Goal: Task Accomplishment & Management: Complete application form

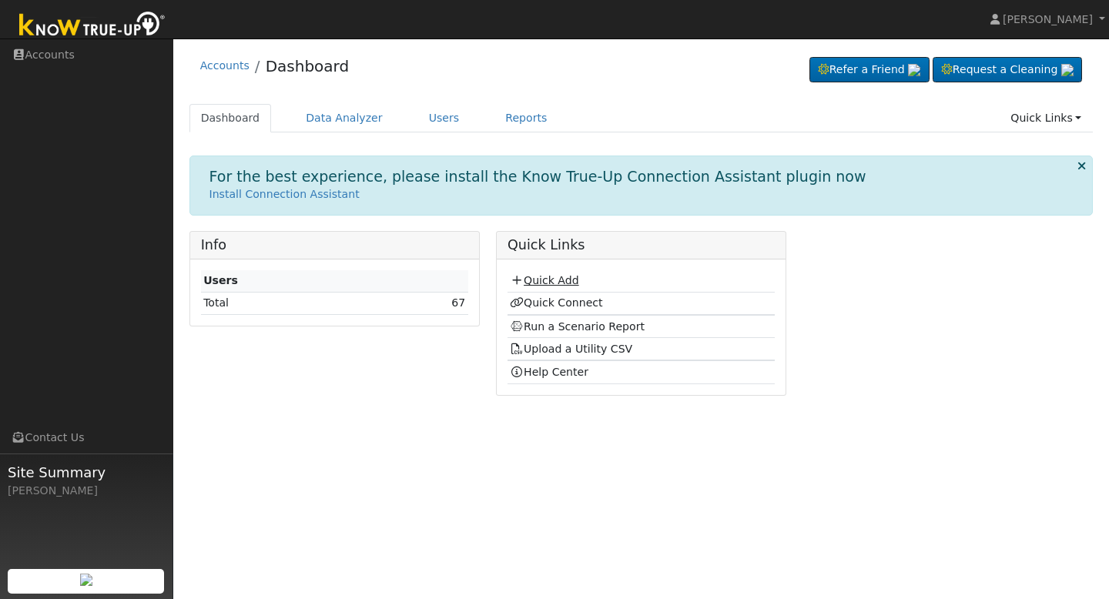
click at [545, 282] on link "Quick Add" at bounding box center [544, 280] width 69 height 12
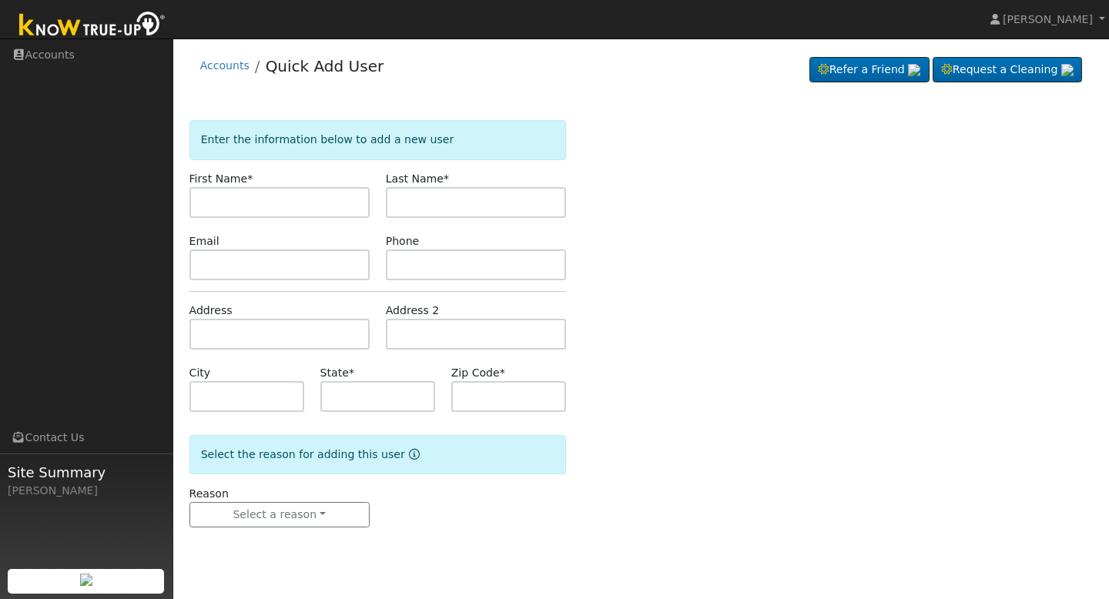
click at [314, 210] on input "text" at bounding box center [280, 202] width 180 height 31
type input "carlos"
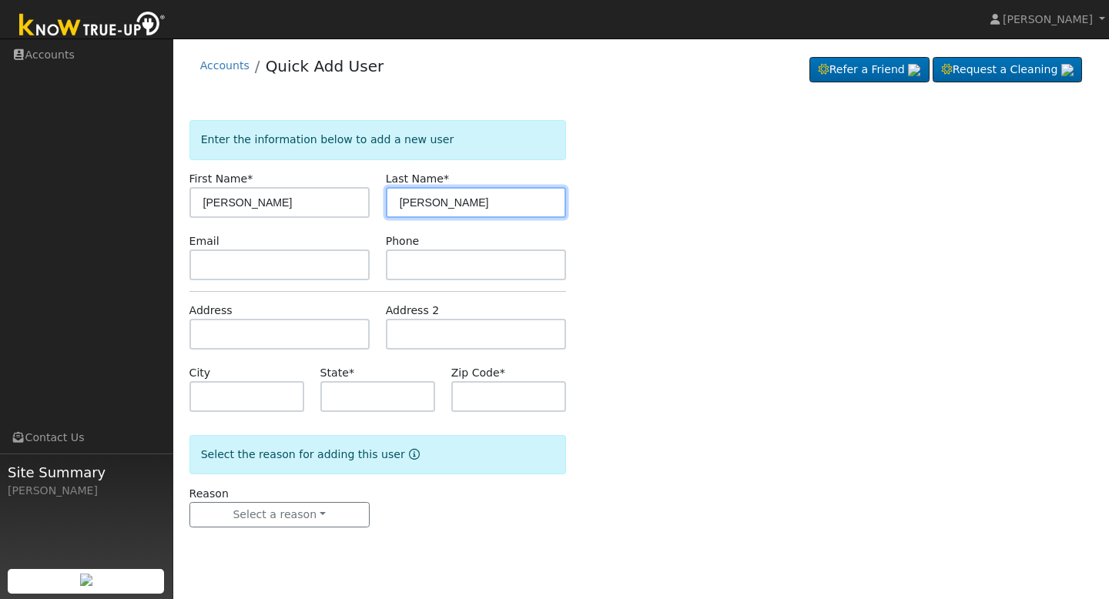
type input "Pelayo"
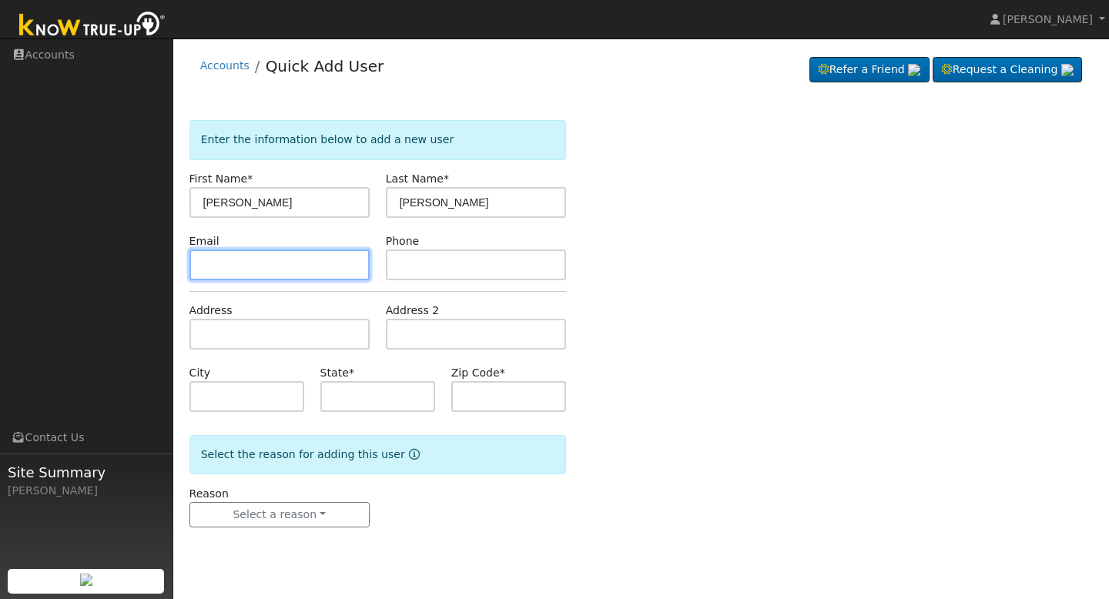
click at [219, 278] on input "text" at bounding box center [280, 265] width 180 height 31
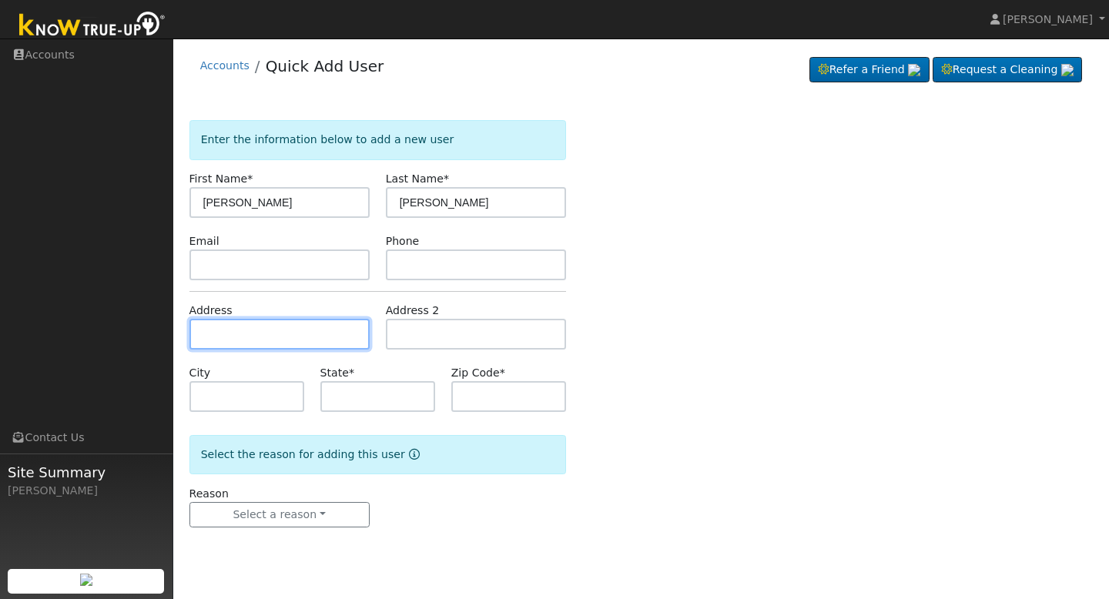
click at [243, 342] on input "text" at bounding box center [280, 334] width 180 height 31
type input "[STREET_ADDRESS][PERSON_NAME]"
type input "Fresno"
type input "CA"
type input "93726"
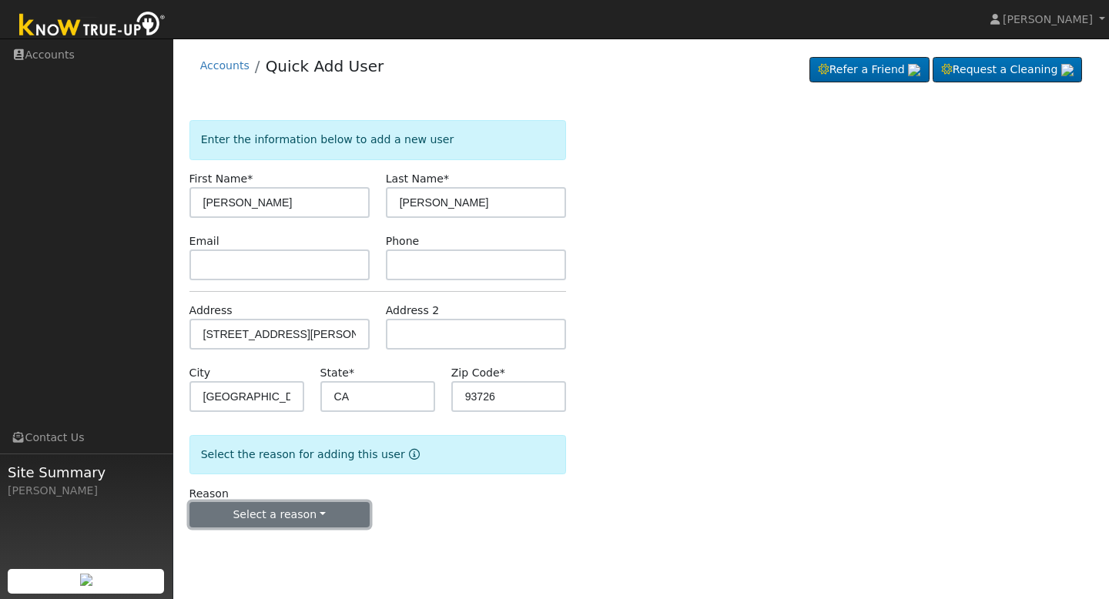
click at [284, 512] on button "Select a reason" at bounding box center [280, 515] width 180 height 26
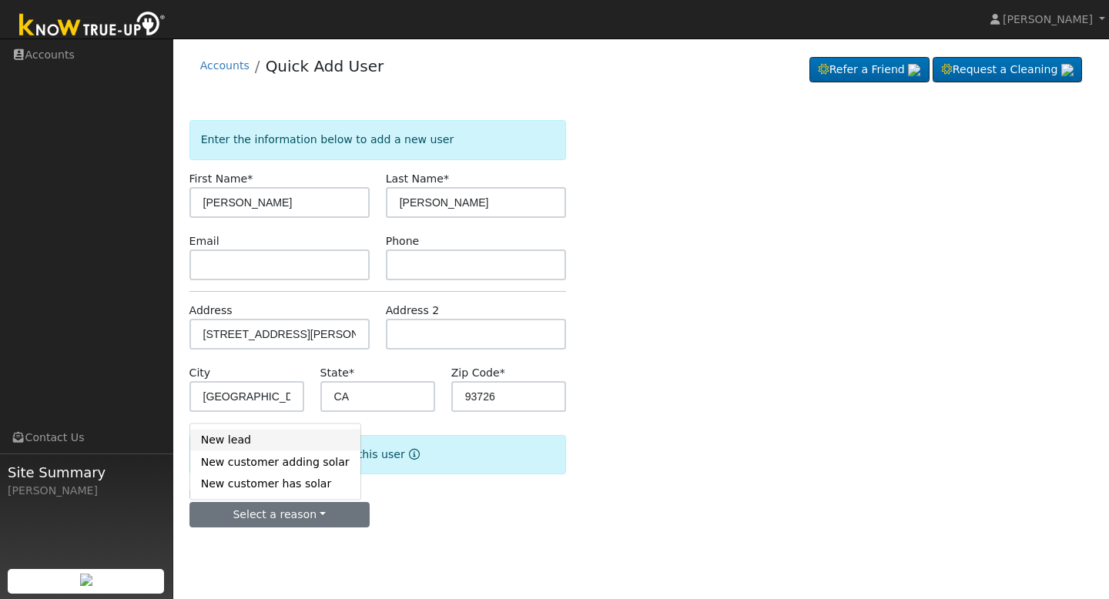
click at [260, 444] on link "New lead" at bounding box center [275, 440] width 170 height 22
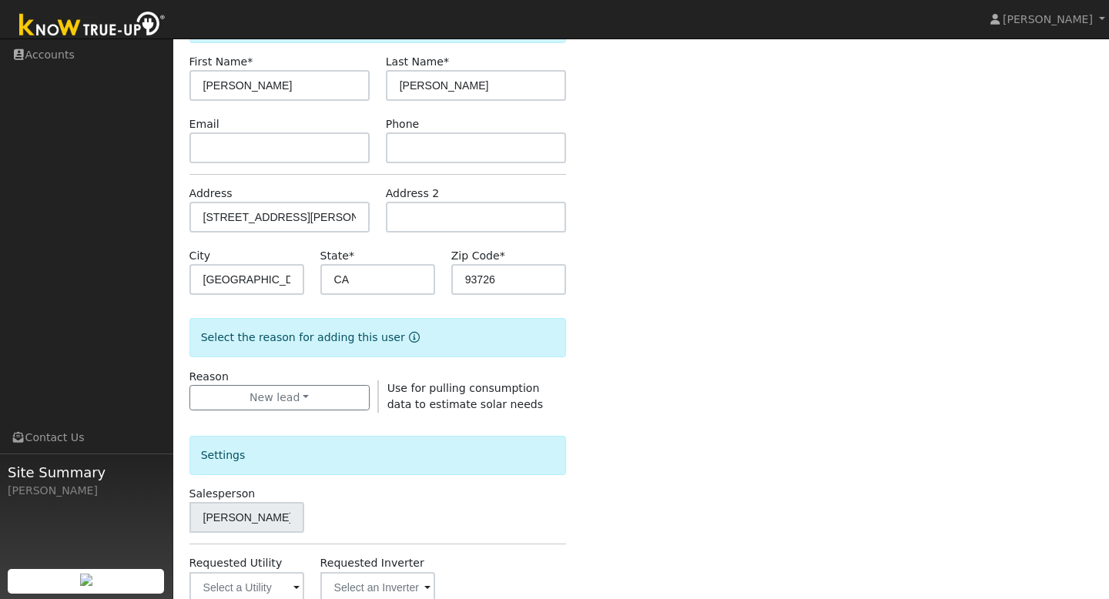
scroll to position [263, 0]
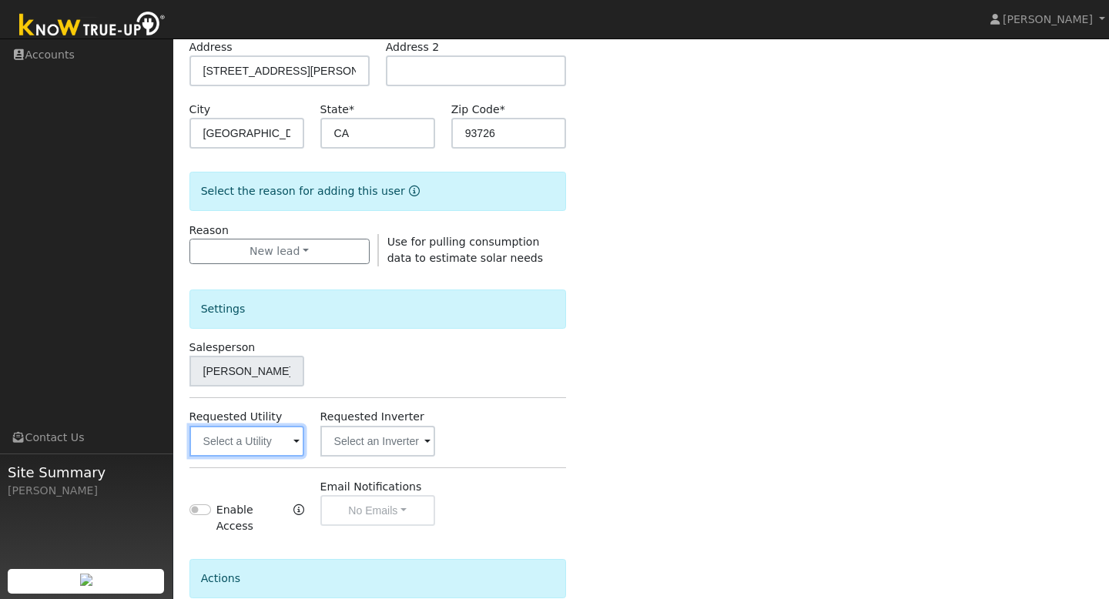
click at [291, 439] on input "text" at bounding box center [247, 441] width 115 height 31
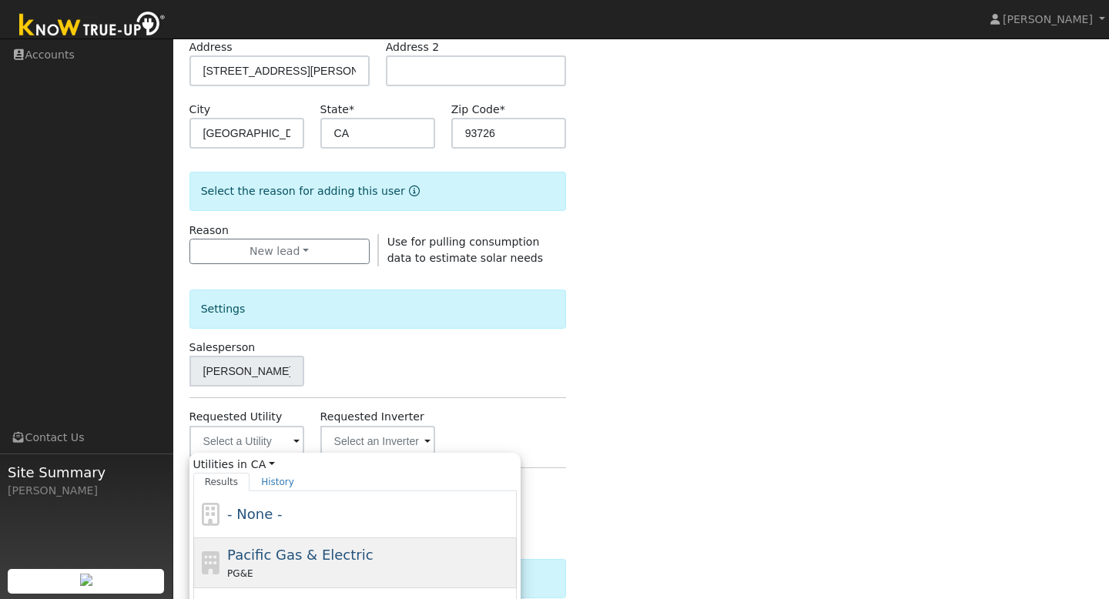
click at [271, 560] on span "Pacific Gas & Electric" at bounding box center [300, 555] width 146 height 16
type input "Pacific Gas & Electric"
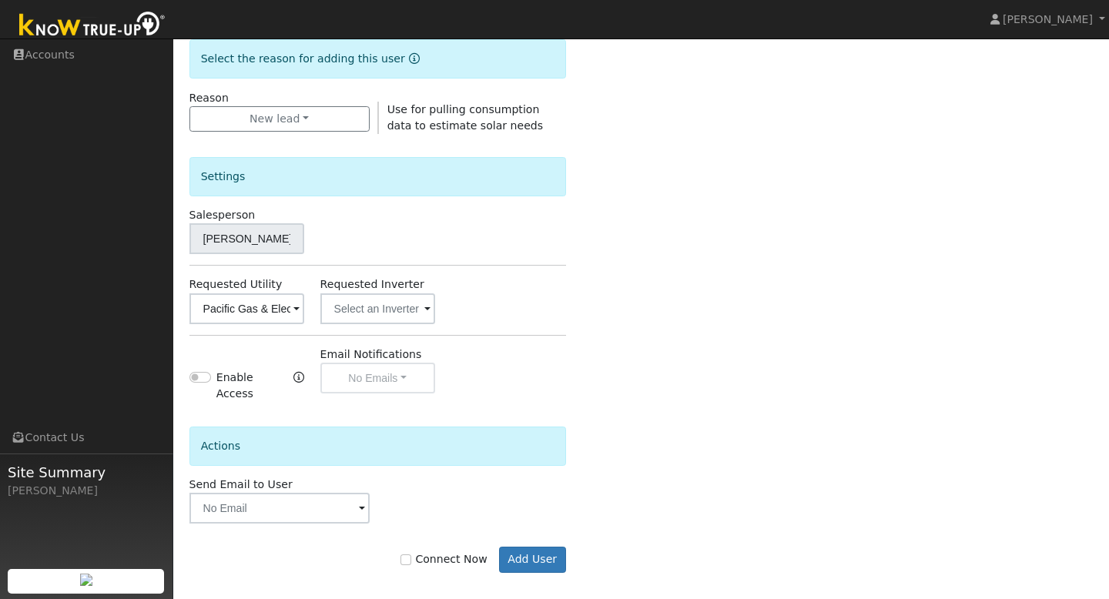
scroll to position [398, 0]
click at [411, 552] on input "Connect Now" at bounding box center [406, 557] width 11 height 11
checkbox input "true"
click at [535, 552] on button "Add User" at bounding box center [532, 558] width 67 height 26
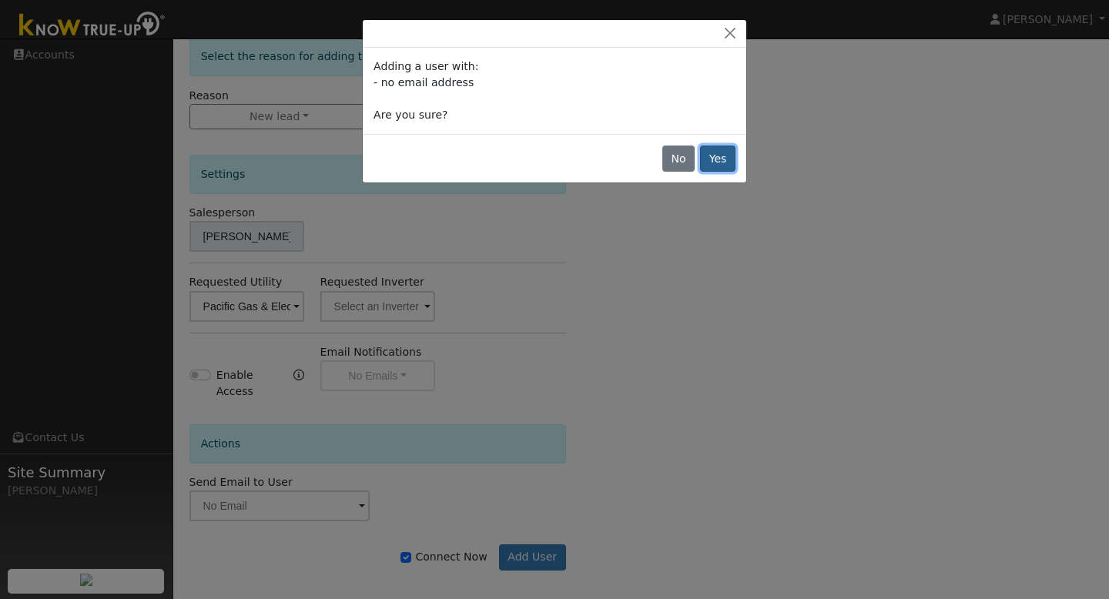
click at [721, 159] on button "Yes" at bounding box center [717, 159] width 35 height 26
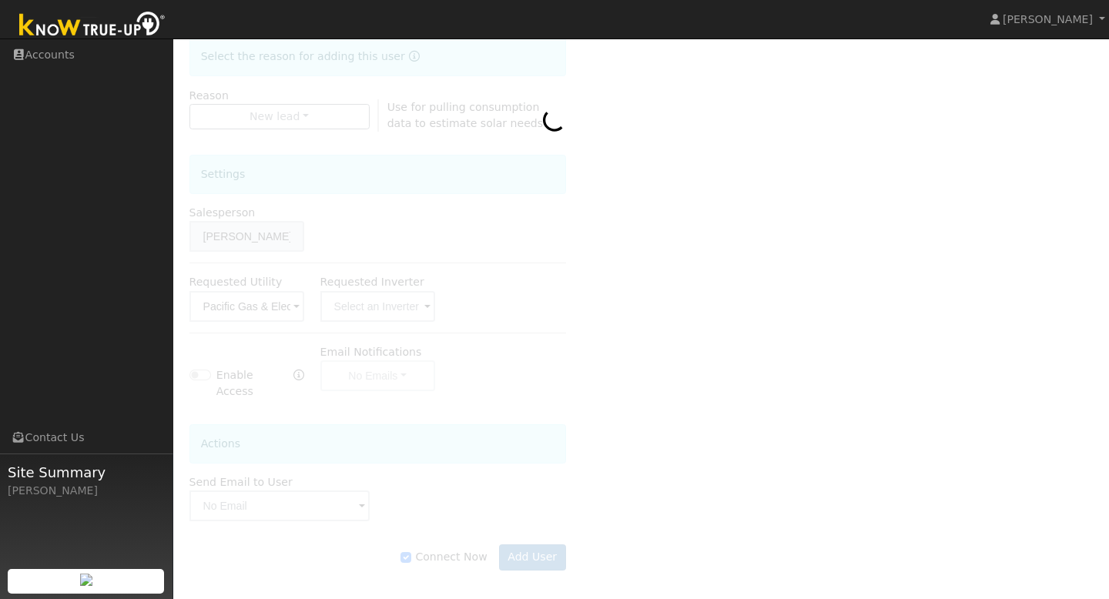
click at [47, 18] on img at bounding box center [93, 25] width 162 height 35
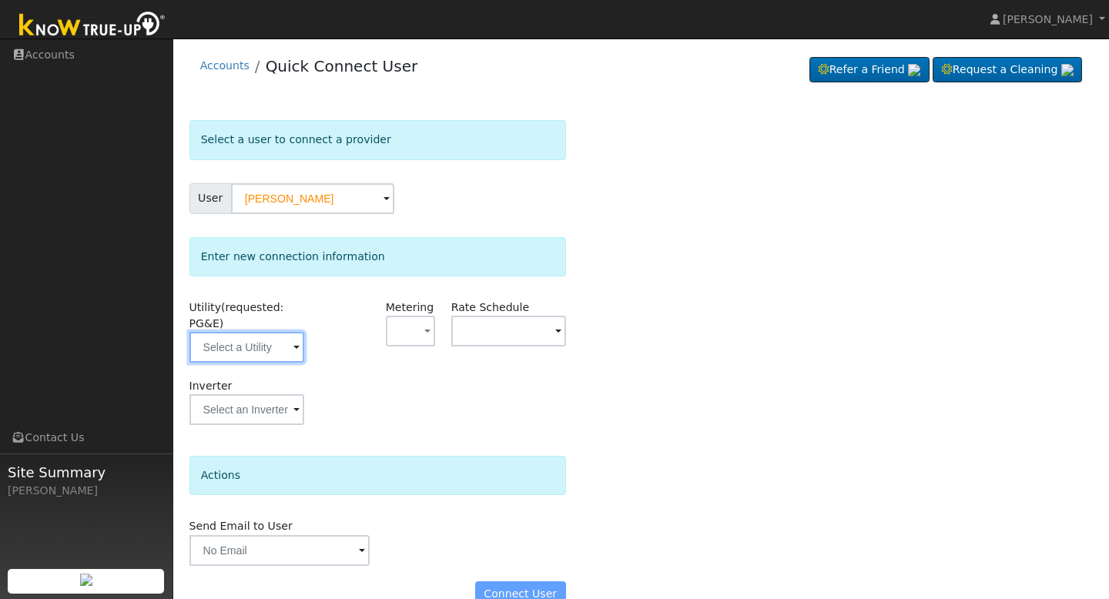
click at [287, 351] on input "text" at bounding box center [247, 347] width 115 height 31
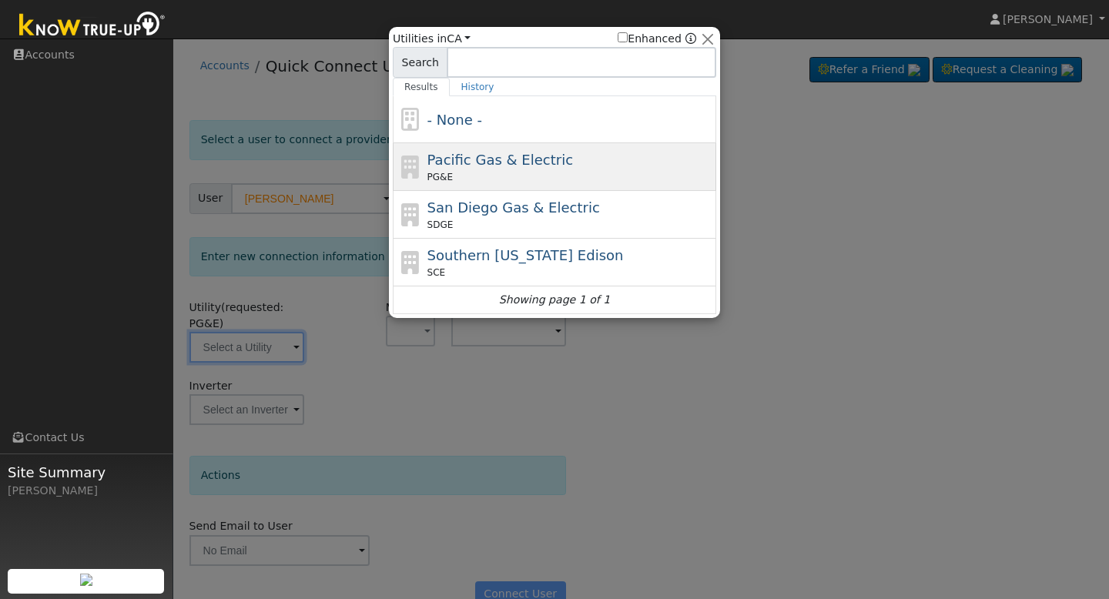
click at [484, 178] on div "PG&E" at bounding box center [571, 177] width 286 height 14
type input "PG&E"
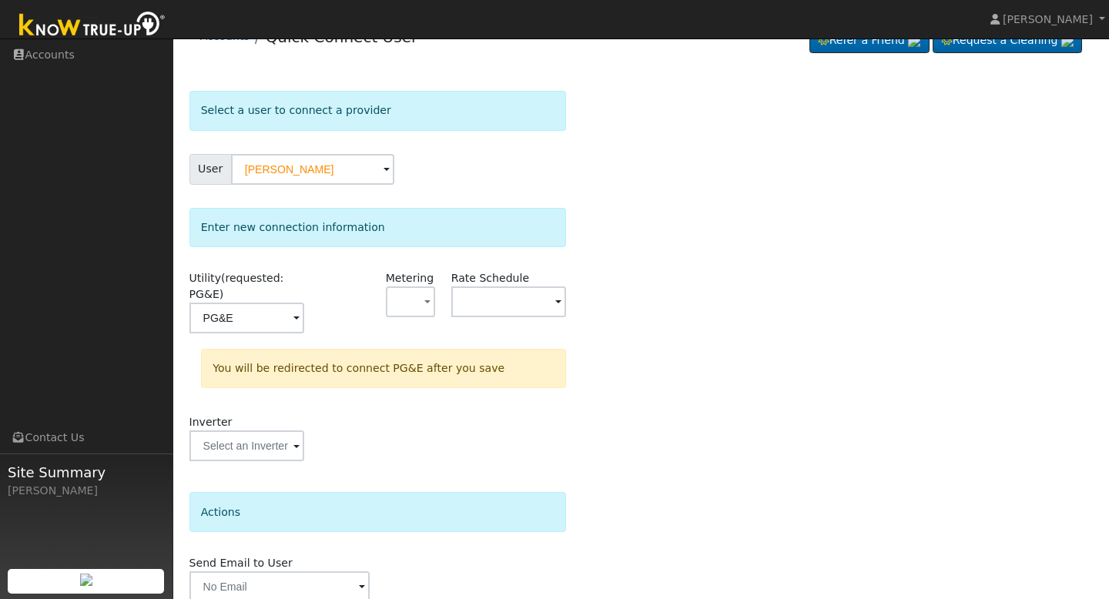
scroll to position [96, 0]
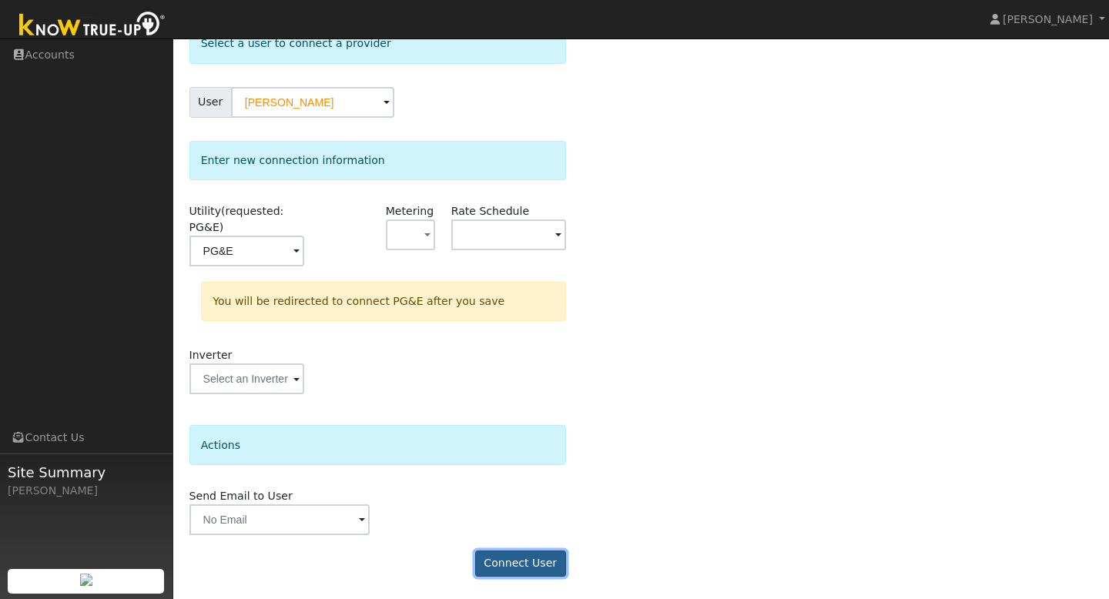
click at [525, 564] on button "Connect User" at bounding box center [520, 564] width 91 height 26
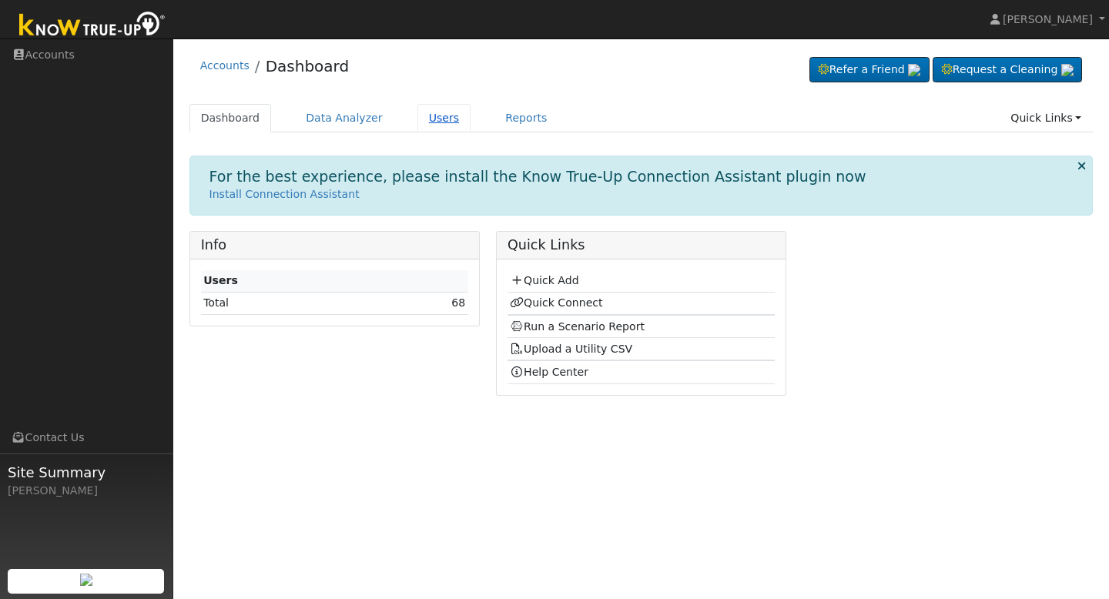
click at [439, 116] on link "Users" at bounding box center [445, 118] width 54 height 29
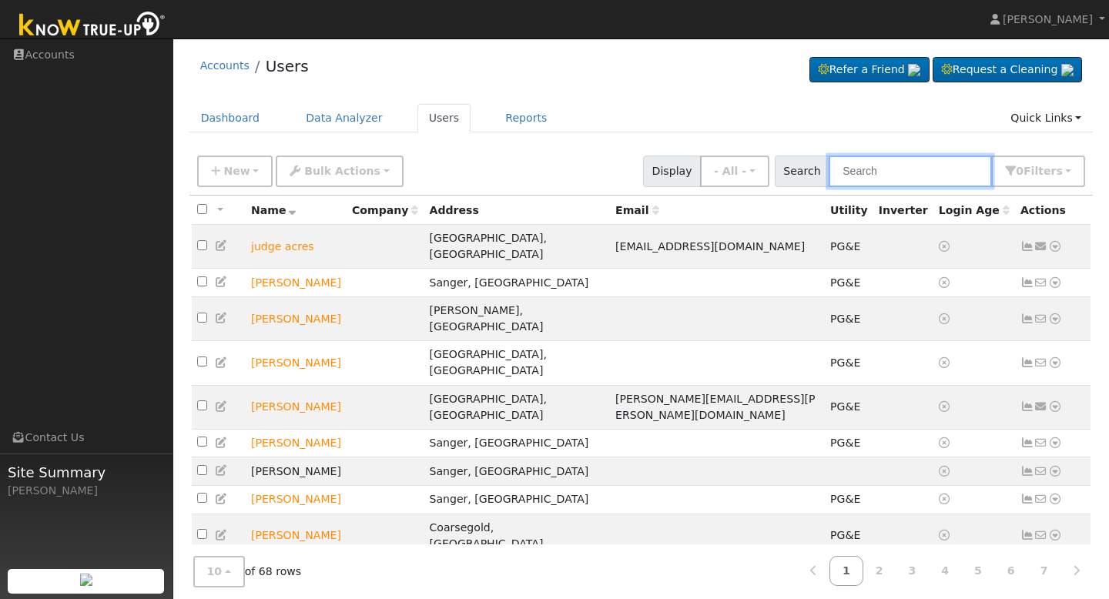
click at [882, 179] on input "text" at bounding box center [910, 172] width 163 height 32
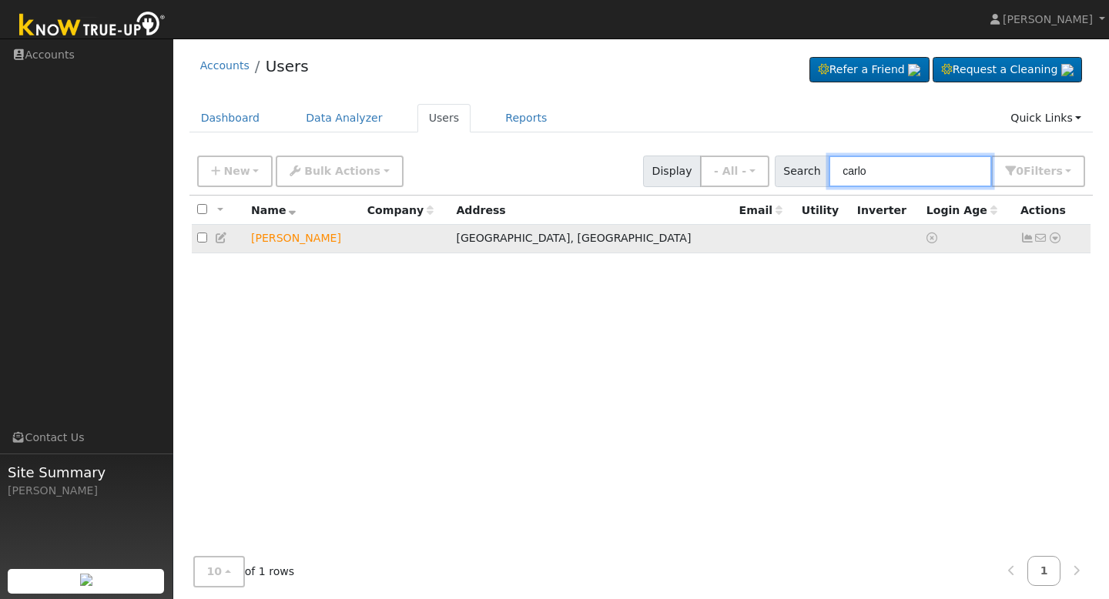
type input "carlo"
click at [1056, 240] on icon at bounding box center [1056, 238] width 14 height 11
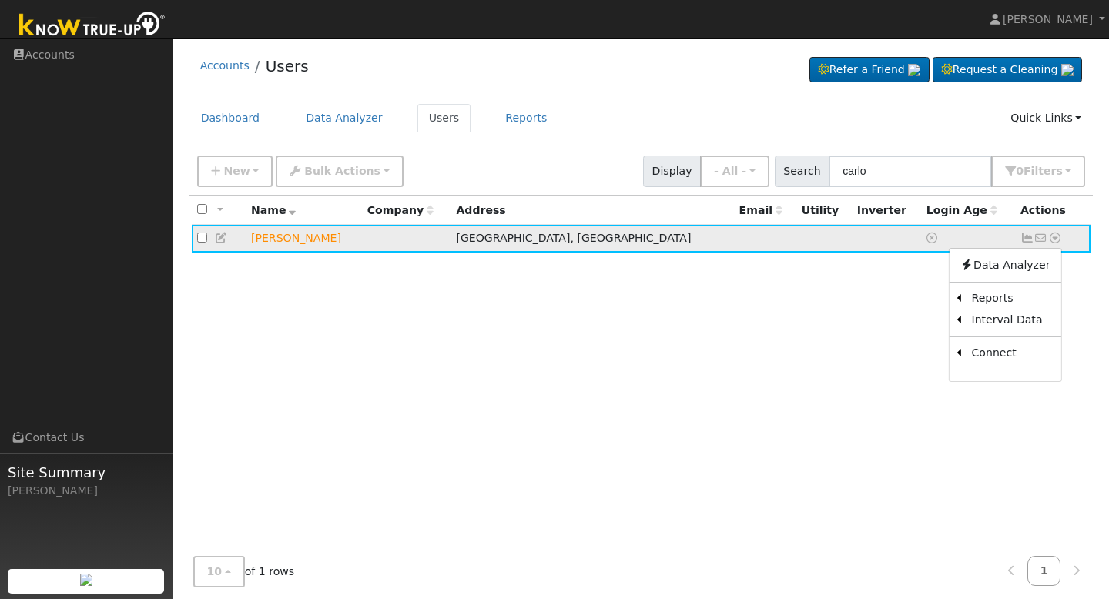
click at [1029, 240] on icon at bounding box center [1028, 238] width 14 height 11
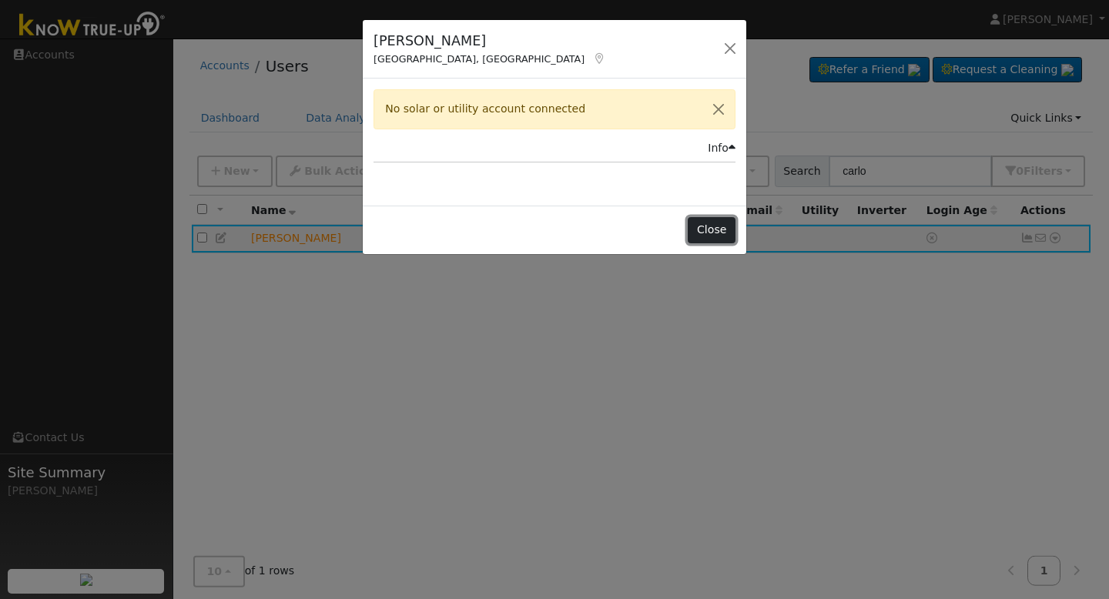
click at [719, 222] on button "Close" at bounding box center [711, 230] width 47 height 26
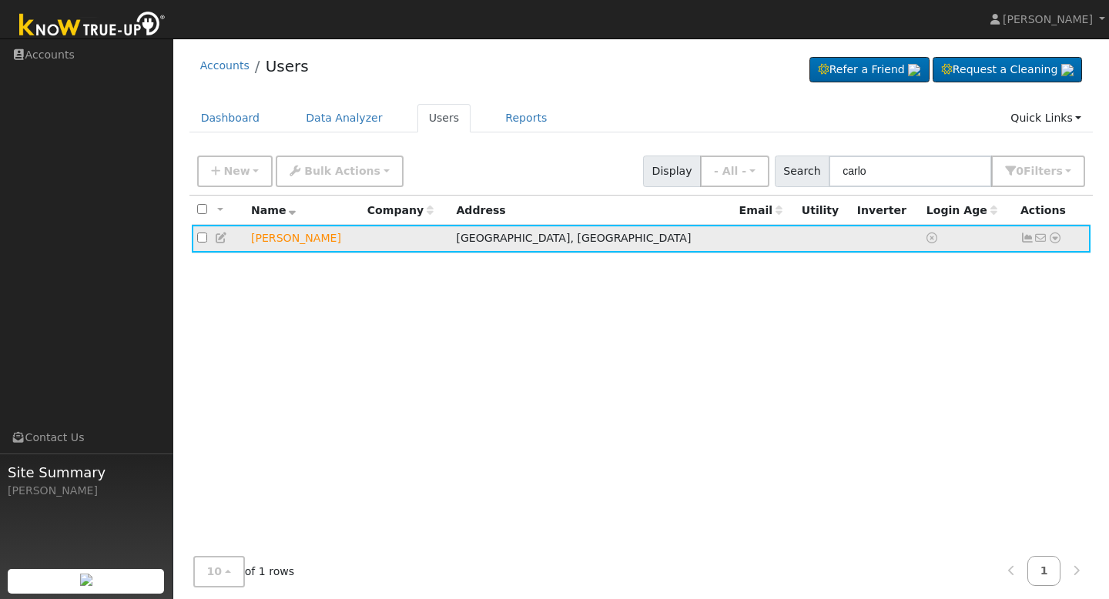
click at [1056, 239] on icon at bounding box center [1056, 238] width 14 height 11
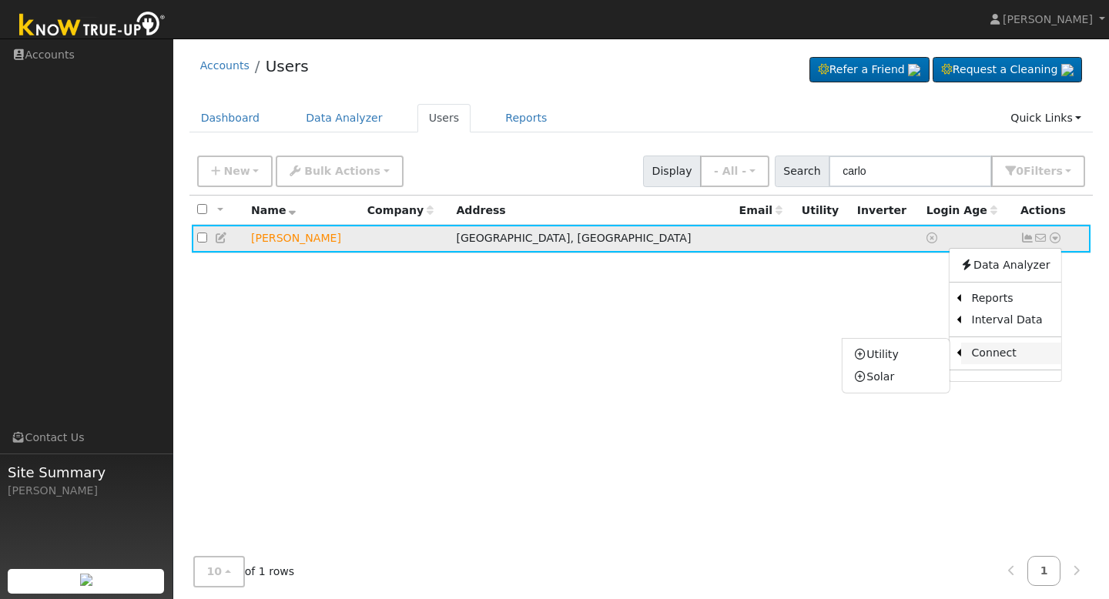
click at [991, 357] on link "Connect" at bounding box center [1011, 354] width 100 height 22
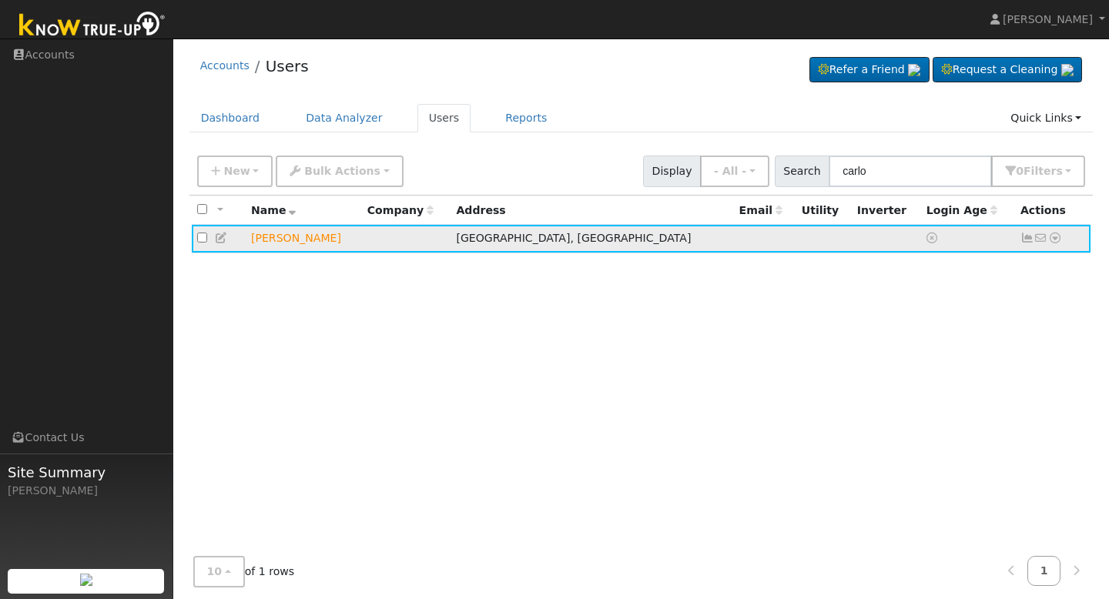
click at [1054, 240] on icon at bounding box center [1056, 238] width 14 height 11
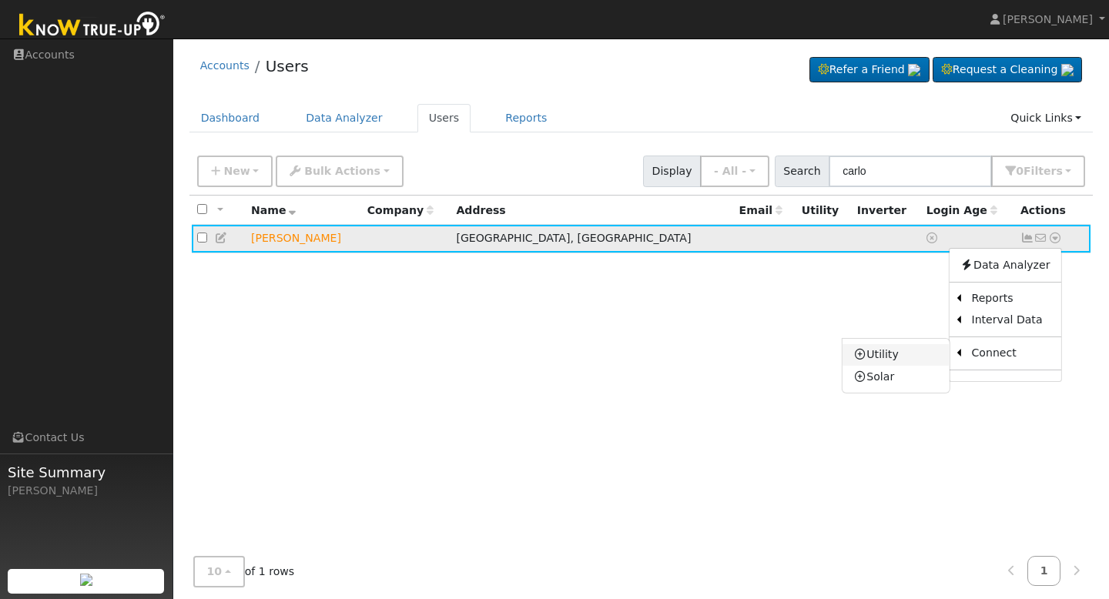
click at [902, 355] on link "Utility" at bounding box center [896, 355] width 107 height 22
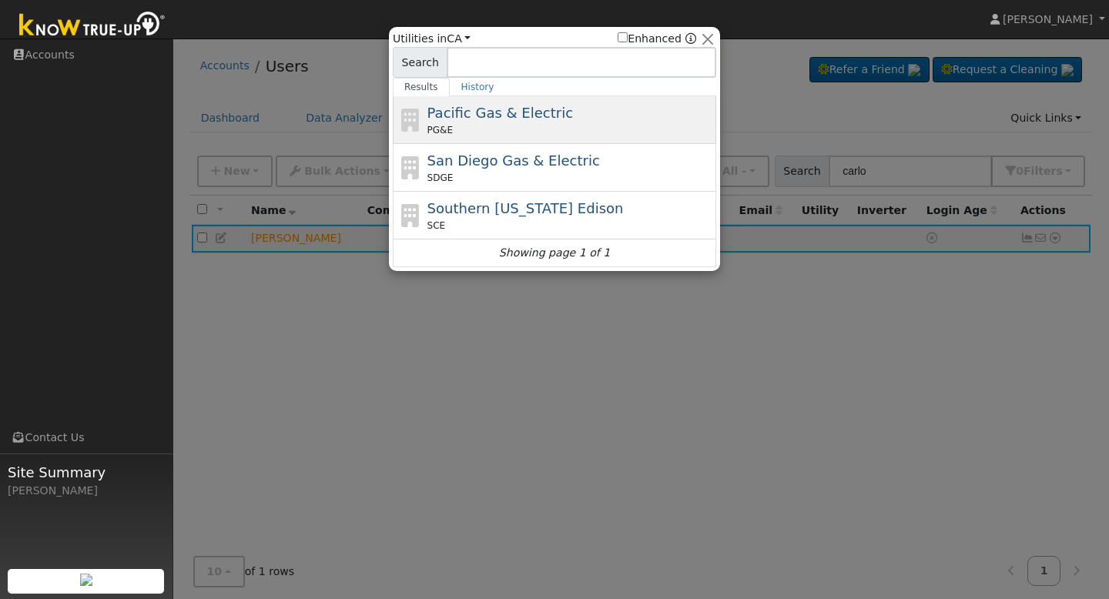
click at [633, 125] on div "PG&E" at bounding box center [571, 130] width 286 height 14
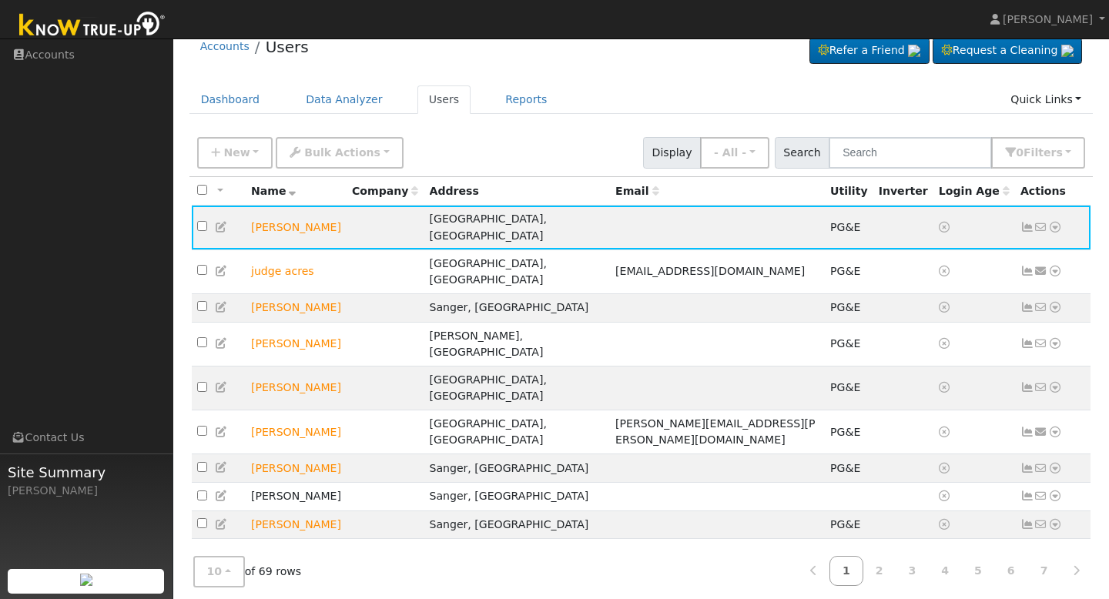
scroll to position [69, 0]
click at [1026, 223] on icon at bounding box center [1028, 227] width 14 height 11
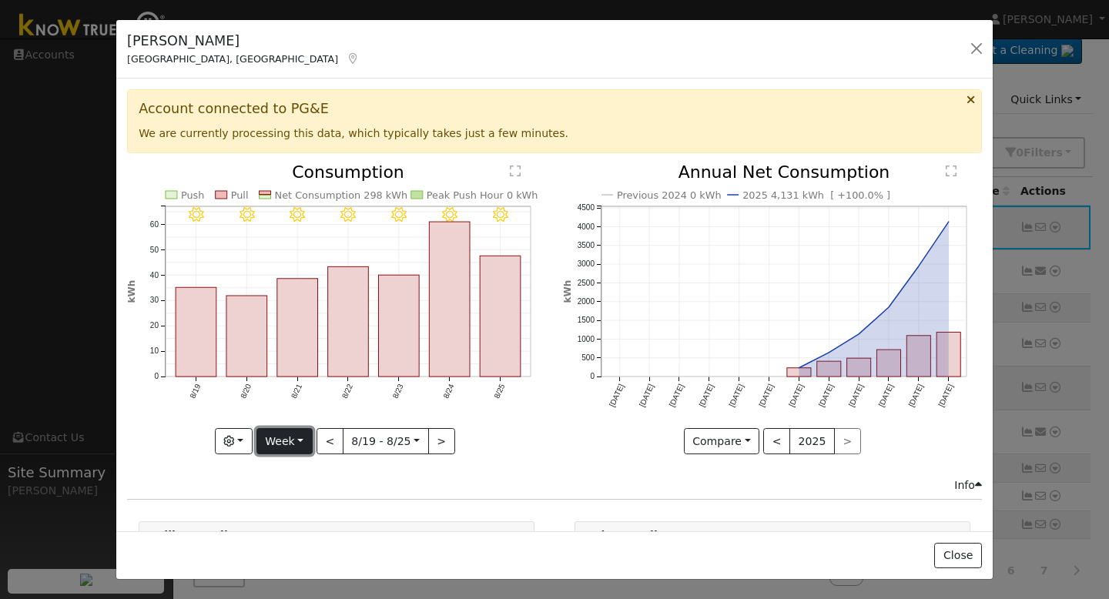
click at [282, 443] on button "Week" at bounding box center [285, 441] width 56 height 26
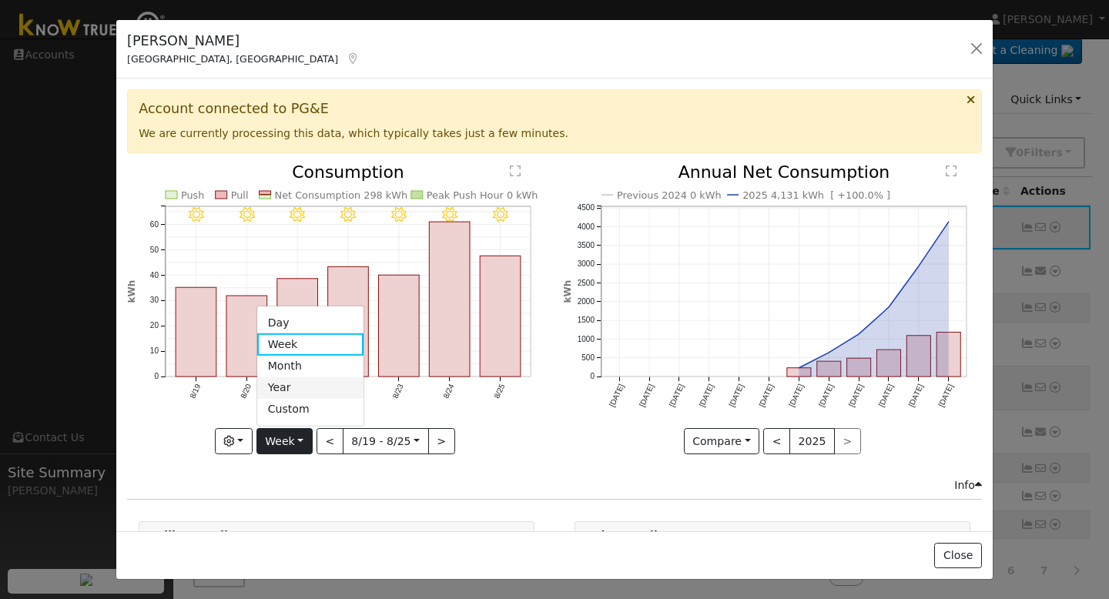
click at [285, 388] on link "Year" at bounding box center [310, 389] width 107 height 22
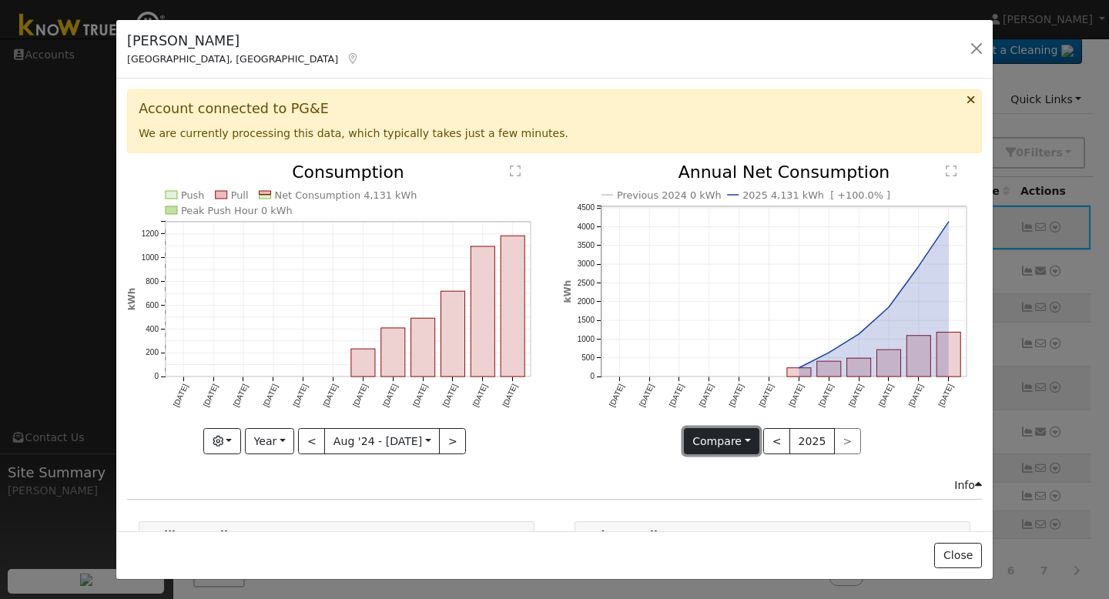
click at [748, 438] on button "Compare" at bounding box center [722, 441] width 76 height 26
click at [664, 458] on div "Previous 2024 0 kWh 2025 4,131 kWh [ +100.0% ] [DATE] Sep '[DATE] Nov '[DATE] J…" at bounding box center [772, 321] width 435 height 314
click at [287, 441] on button "Year" at bounding box center [269, 441] width 49 height 26
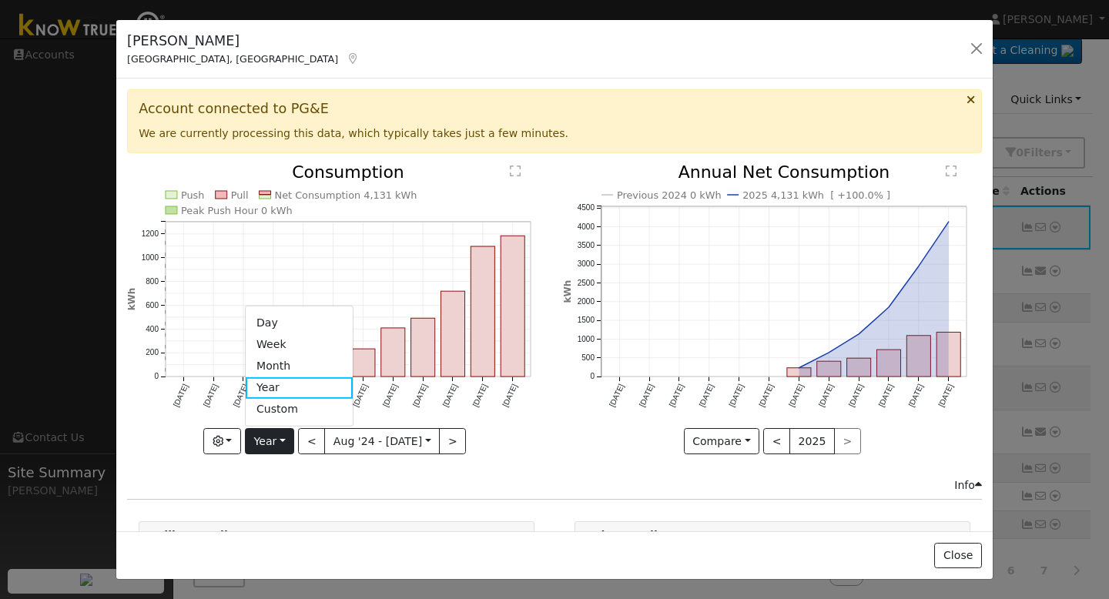
click at [547, 451] on div "Push Pull Net Consumption 4,131 kWh Peak Push Hour 0 kWh [DATE] Sep '[DATE] Nov…" at bounding box center [336, 321] width 435 height 314
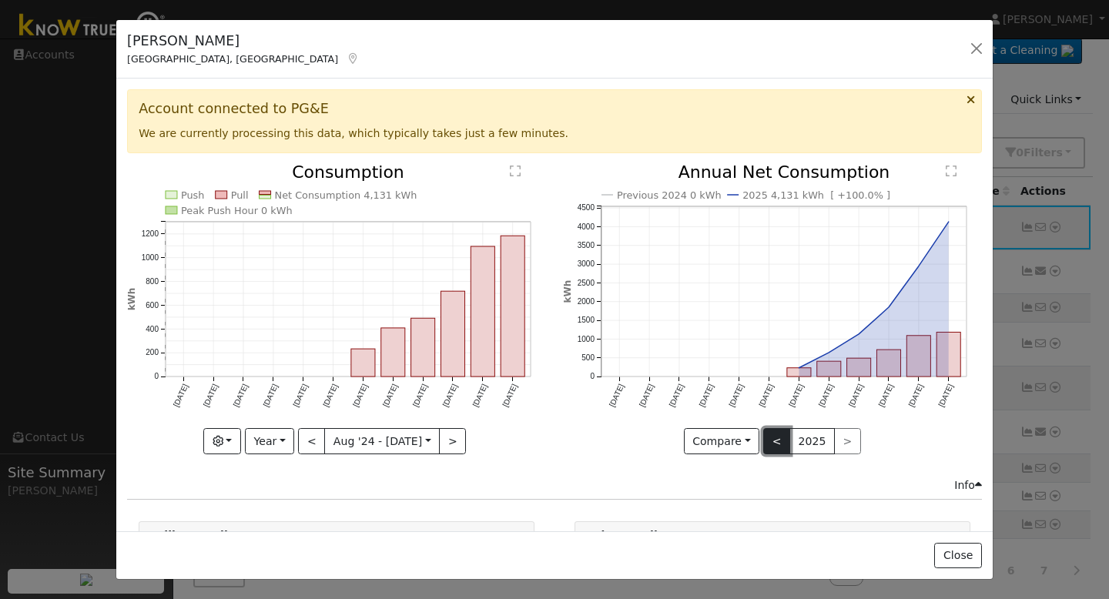
click at [780, 441] on button "<" at bounding box center [777, 441] width 27 height 26
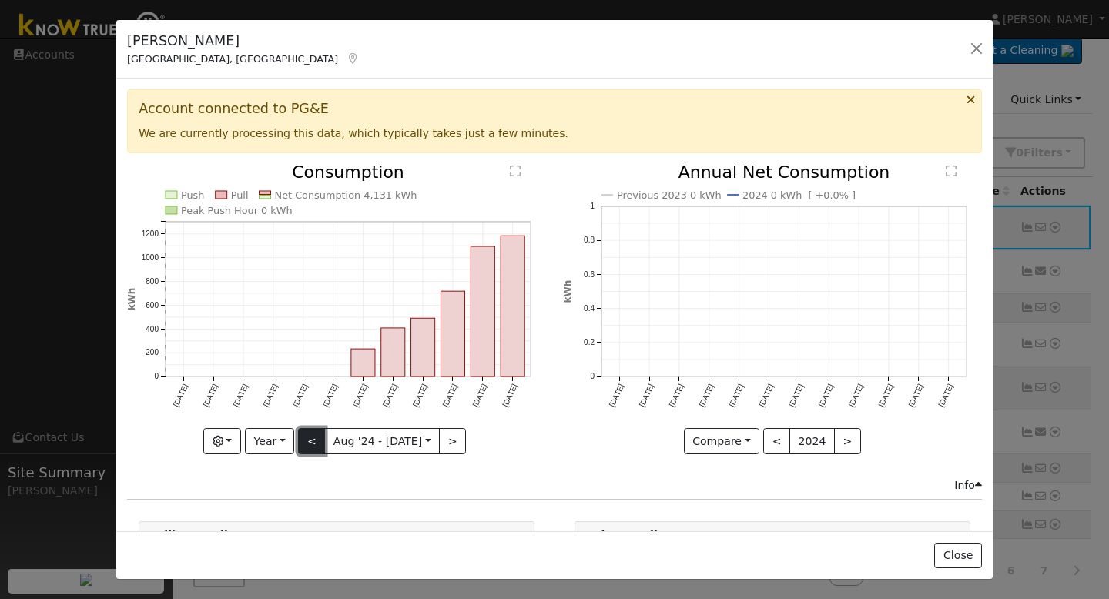
click at [316, 444] on button "<" at bounding box center [311, 441] width 27 height 26
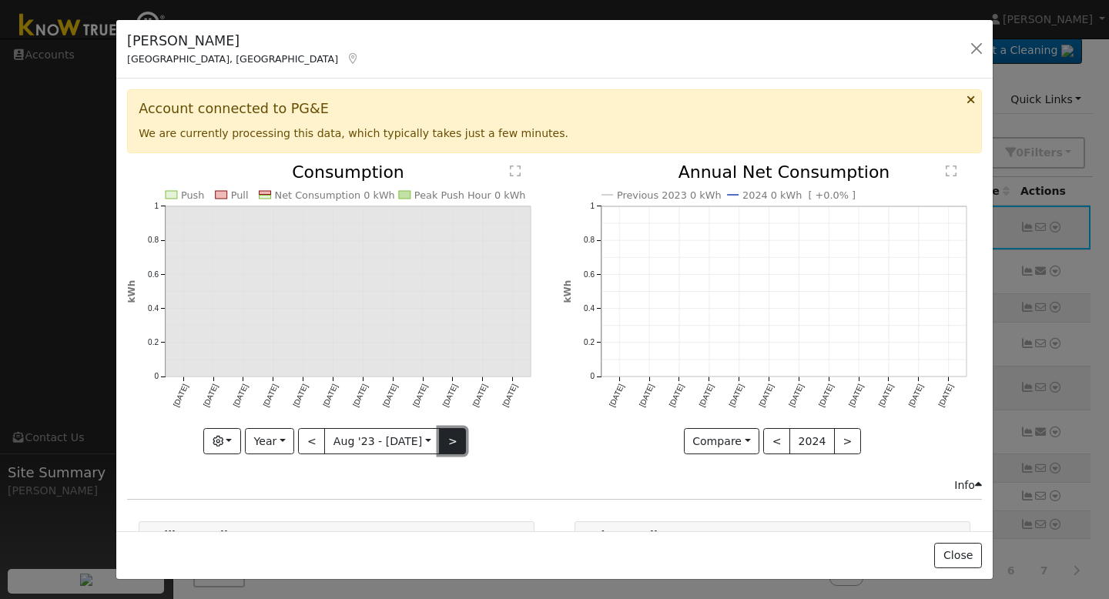
click at [450, 444] on button ">" at bounding box center [452, 441] width 27 height 26
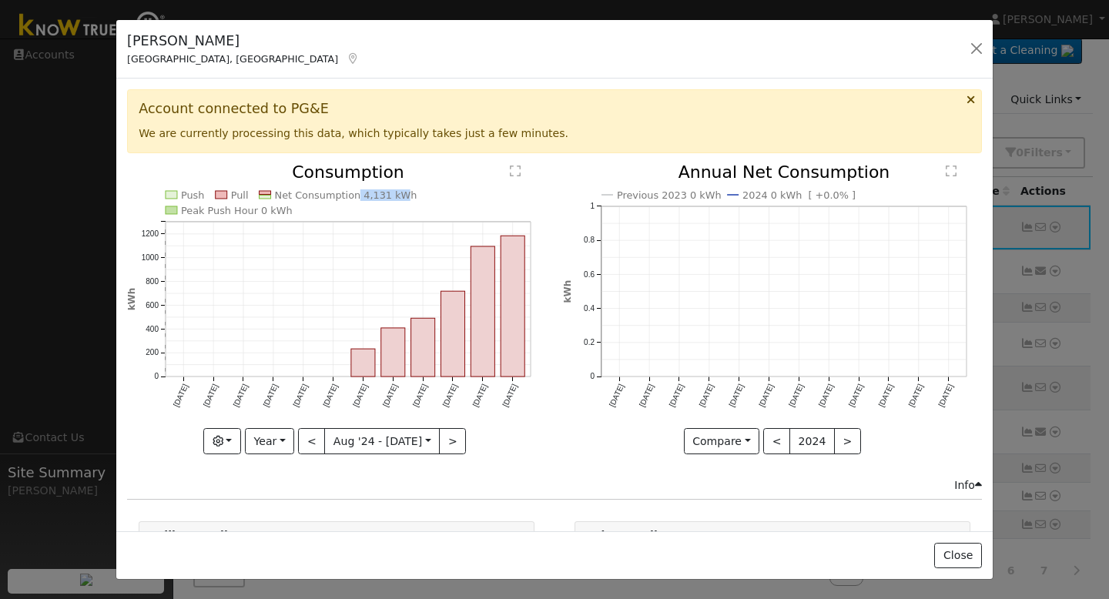
drag, startPoint x: 353, startPoint y: 195, endPoint x: 397, endPoint y: 195, distance: 43.9
click at [397, 195] on text "Net Consumption 4,131 kWh" at bounding box center [346, 196] width 143 height 12
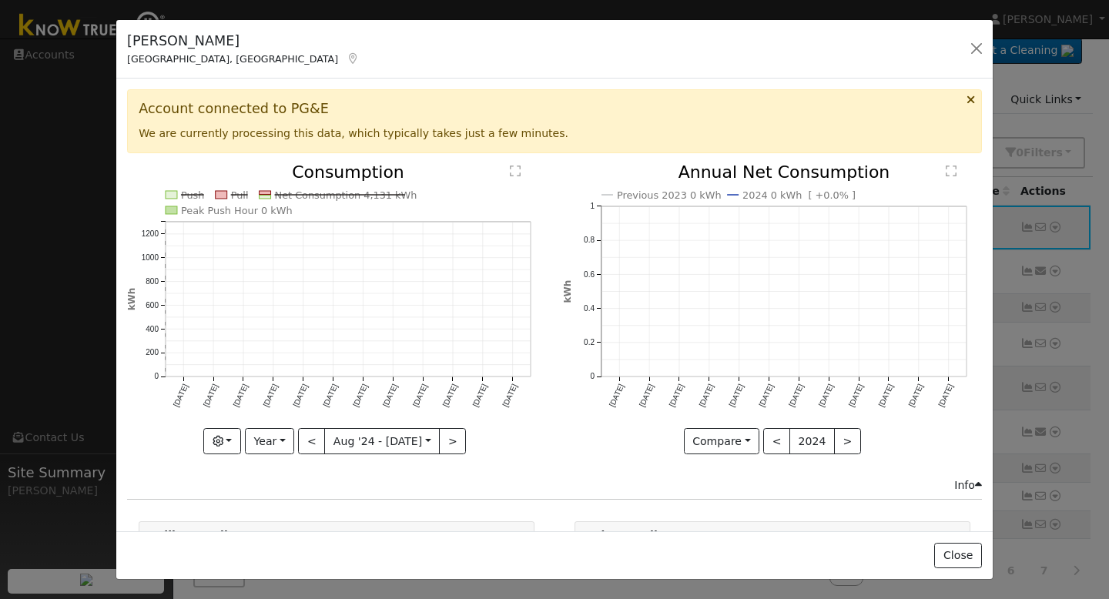
click at [468, 182] on icon "Push Pull Net Consumption 4,131 kWh Peak Push Hour 0 kWh Aug '24 Sep '24 Oct '2…" at bounding box center [336, 308] width 419 height 288
click at [455, 441] on button ">" at bounding box center [452, 441] width 27 height 26
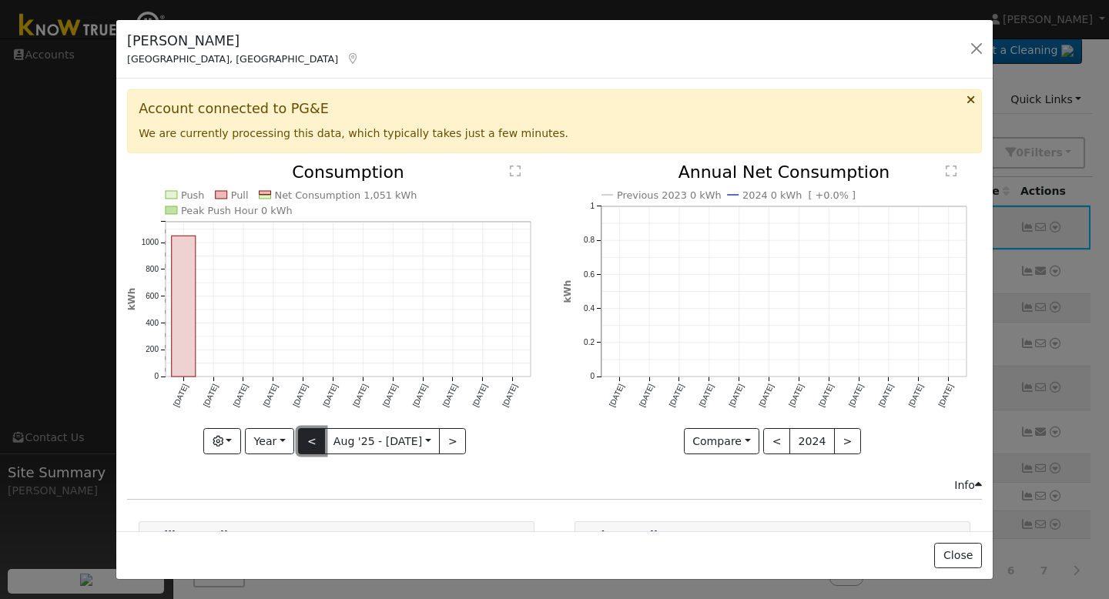
click at [309, 449] on button "<" at bounding box center [311, 441] width 27 height 26
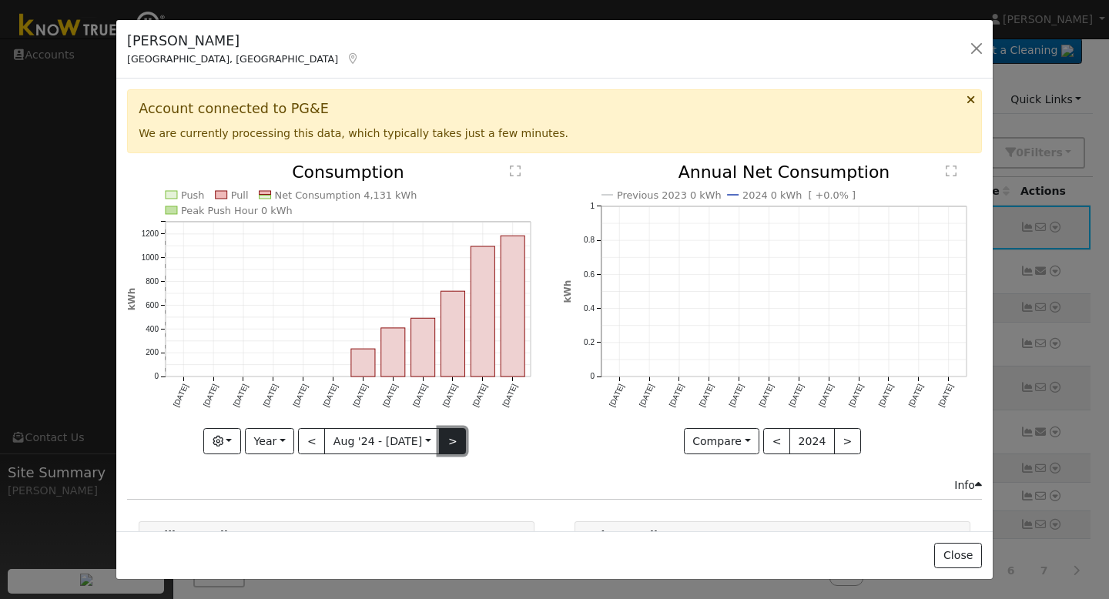
click at [458, 440] on button ">" at bounding box center [452, 441] width 27 height 26
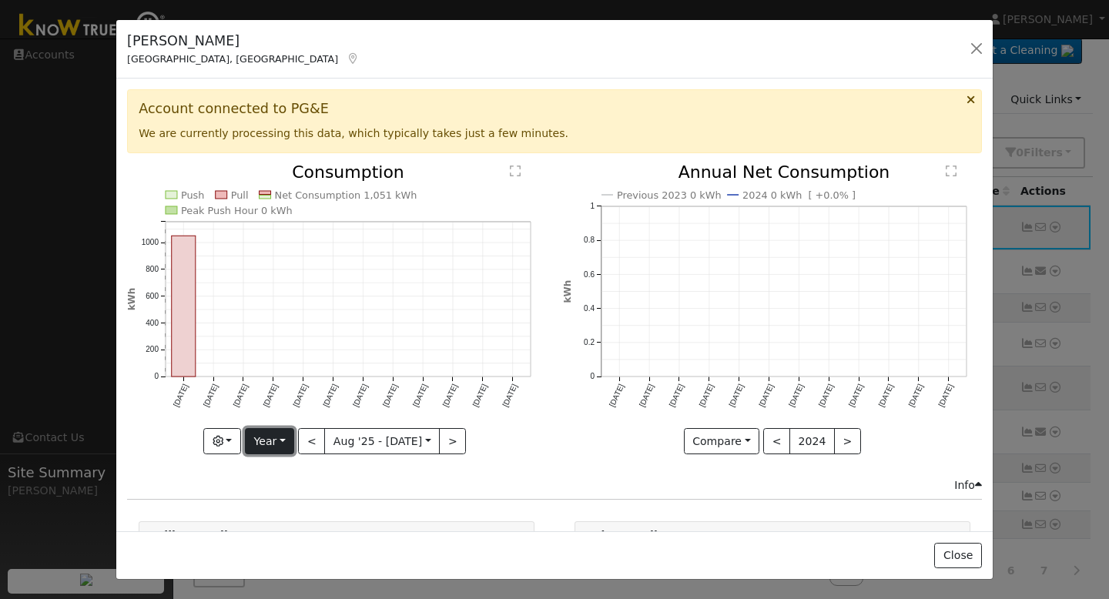
click at [290, 445] on button "Year" at bounding box center [269, 441] width 49 height 26
click at [291, 327] on link "Day" at bounding box center [299, 323] width 107 height 22
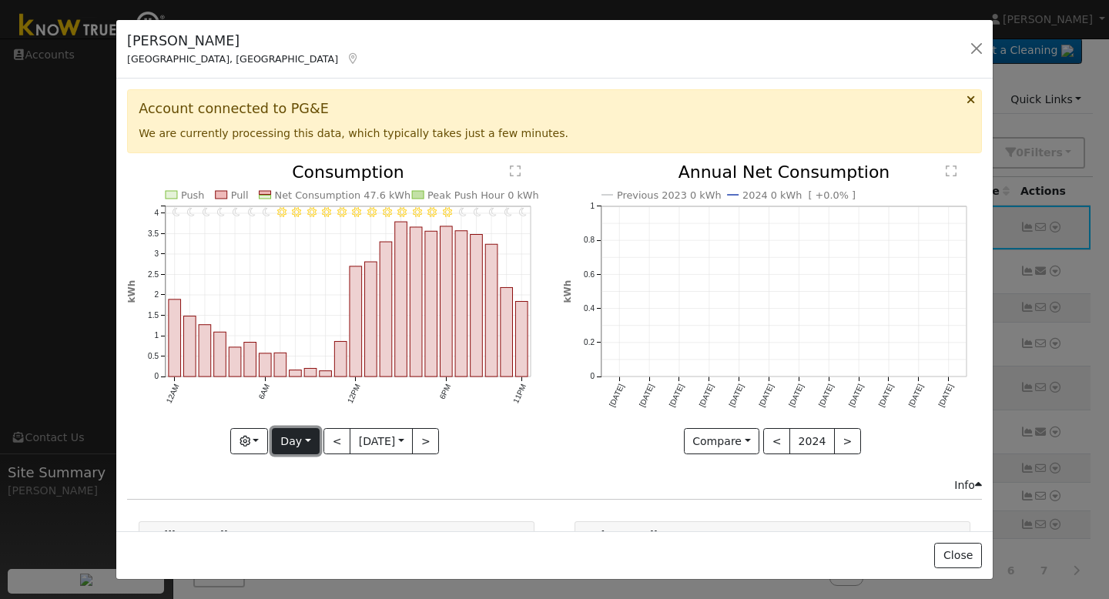
click at [297, 435] on button "Day" at bounding box center [296, 441] width 48 height 26
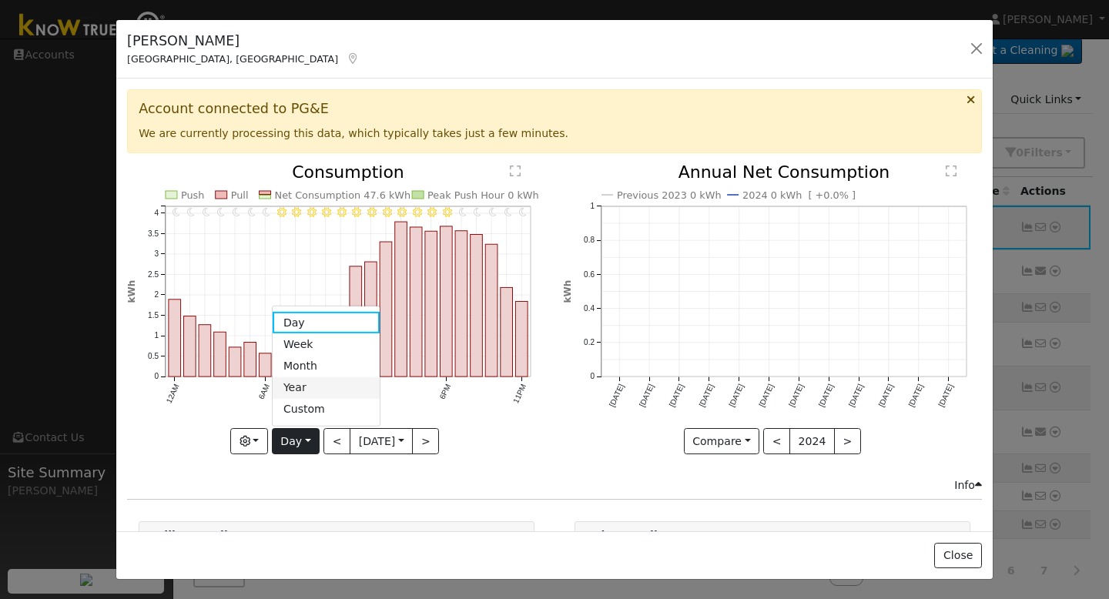
click at [302, 378] on link "Year" at bounding box center [326, 389] width 107 height 22
type input "2024-08-01"
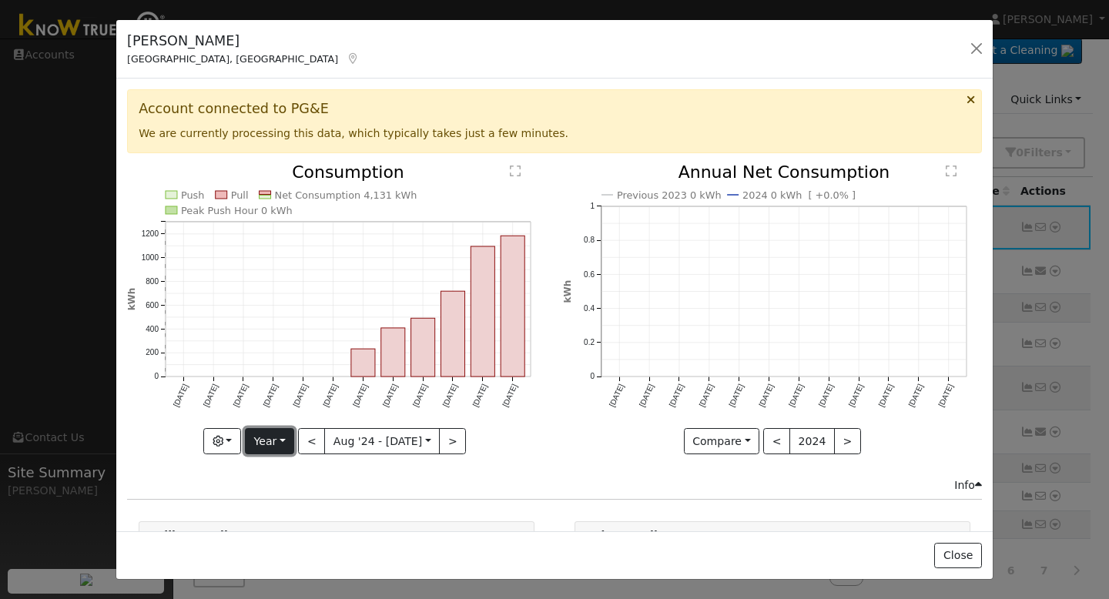
click at [286, 444] on button "Year" at bounding box center [269, 441] width 49 height 26
click at [289, 396] on link "Year" at bounding box center [299, 389] width 107 height 22
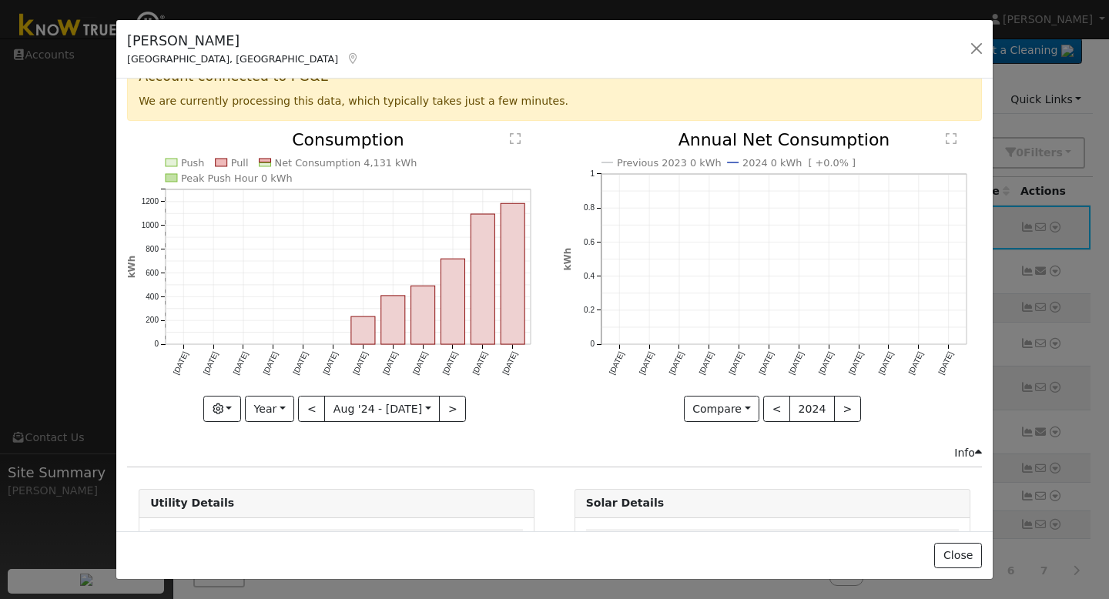
scroll to position [108, 0]
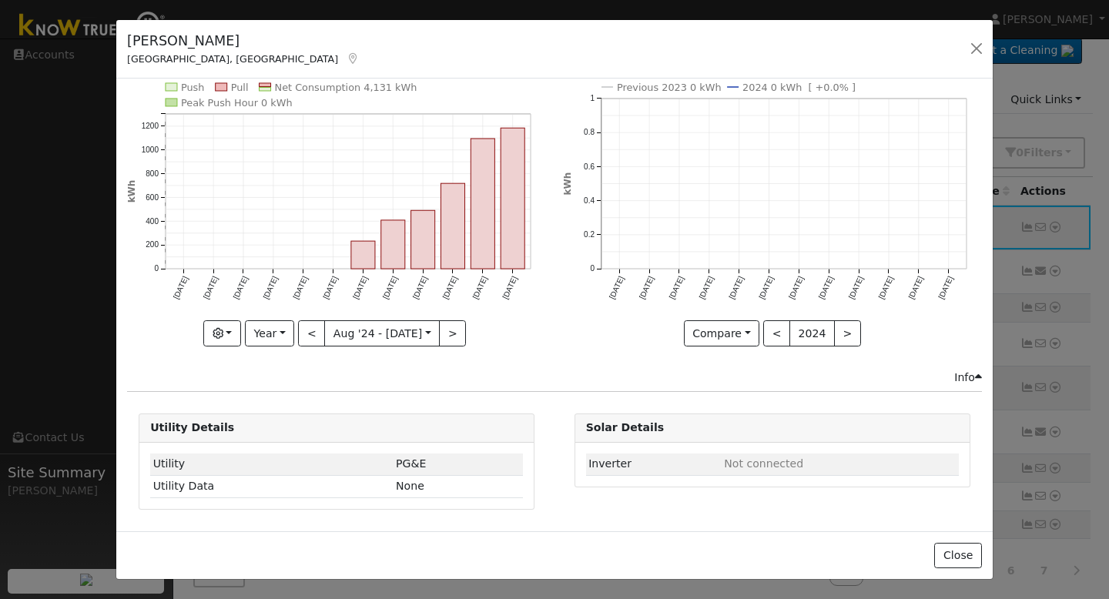
click at [664, 89] on text "Previous 2023 0 kWh" at bounding box center [669, 88] width 105 height 12
click at [714, 329] on button "Compare" at bounding box center [722, 334] width 76 height 26
click at [629, 387] on div "Account connected to PG&E We are currently processing this data, which typicall…" at bounding box center [554, 305] width 877 height 452
click at [972, 54] on button "button" at bounding box center [977, 49] width 22 height 22
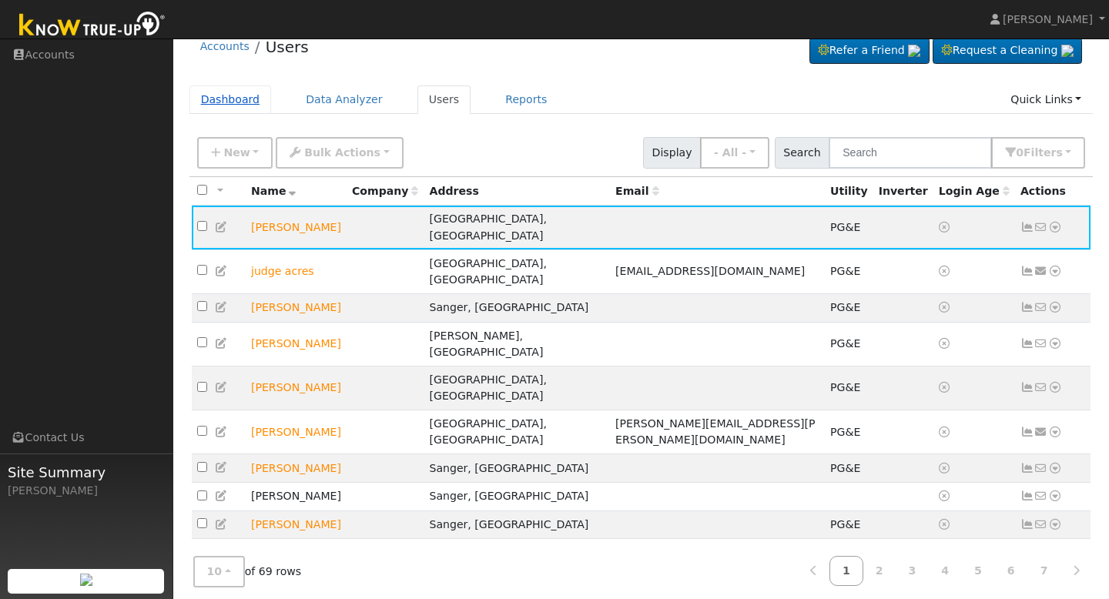
click at [236, 100] on link "Dashboard" at bounding box center [231, 100] width 82 height 29
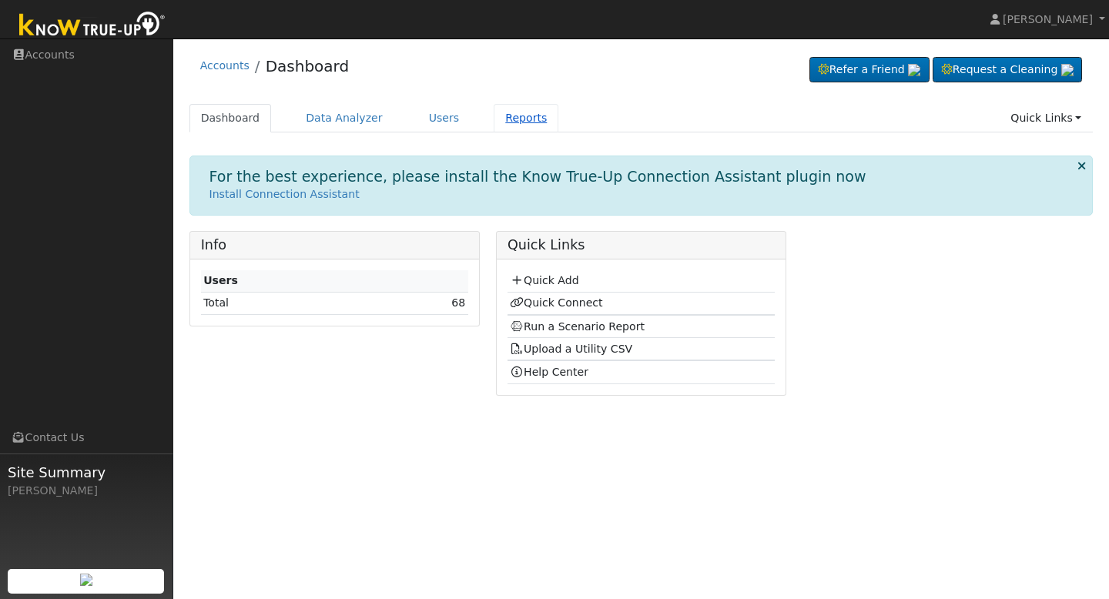
click at [505, 119] on link "Reports" at bounding box center [526, 118] width 65 height 29
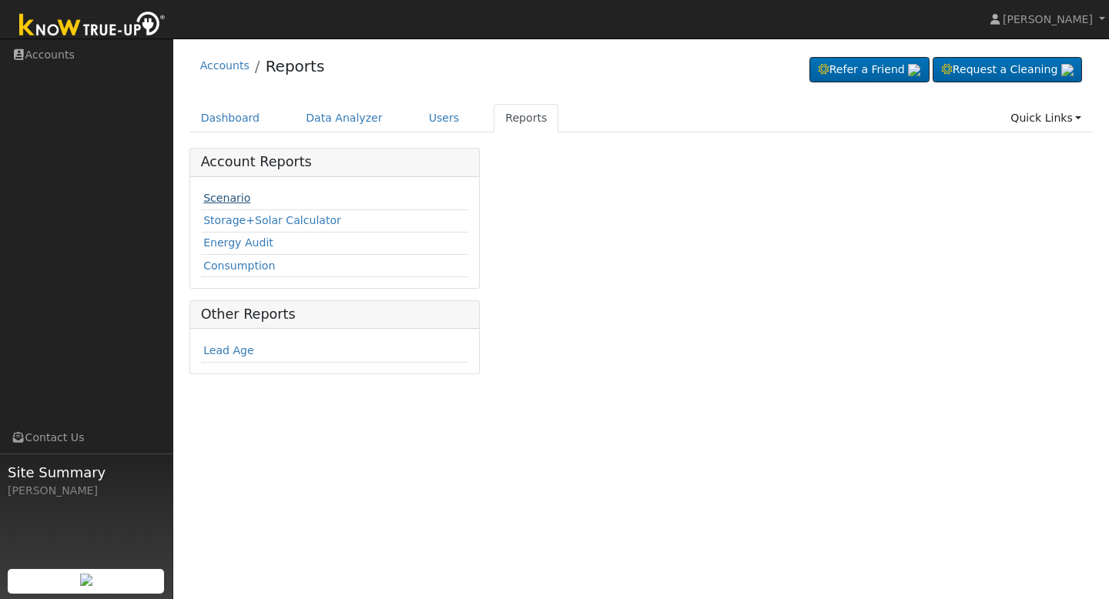
click at [229, 198] on link "Scenario" at bounding box center [226, 198] width 47 height 12
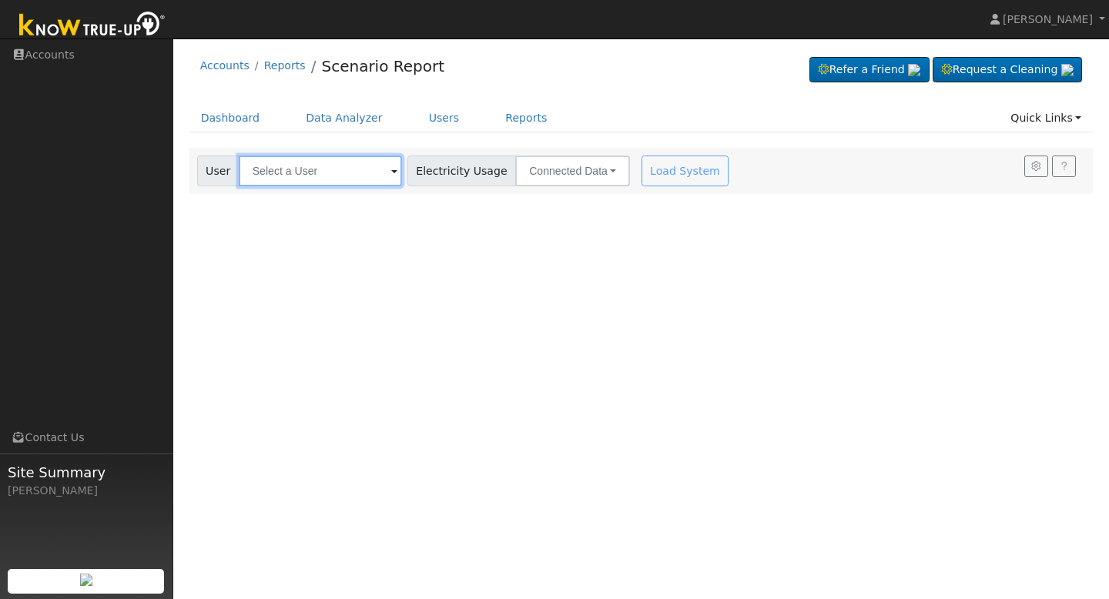
click at [287, 170] on input "text" at bounding box center [320, 171] width 163 height 31
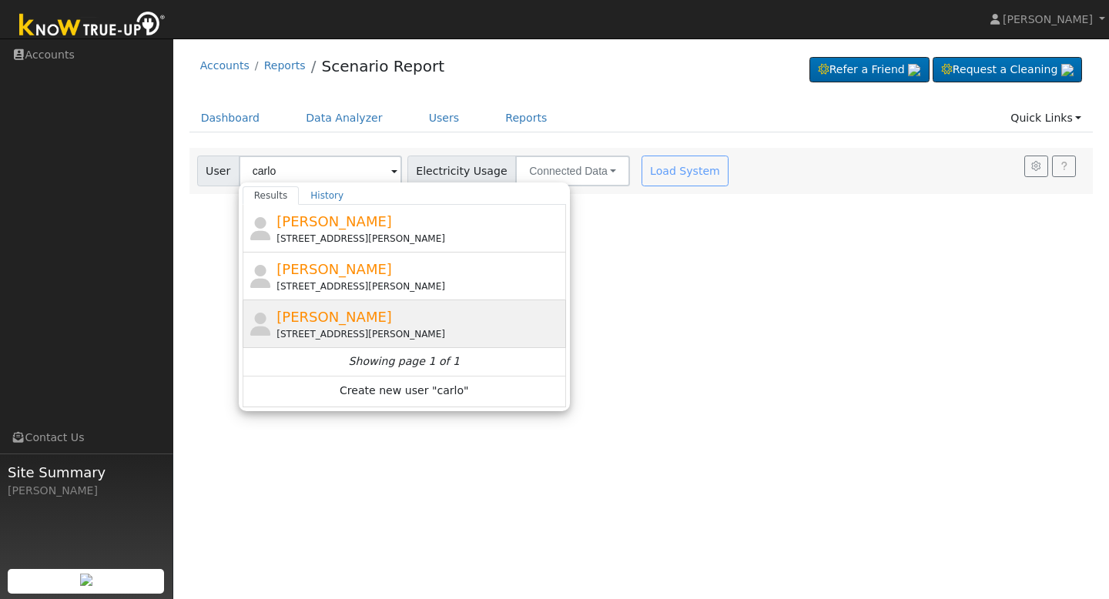
click at [336, 314] on span "[PERSON_NAME]" at bounding box center [335, 317] width 116 height 16
type input "[PERSON_NAME]"
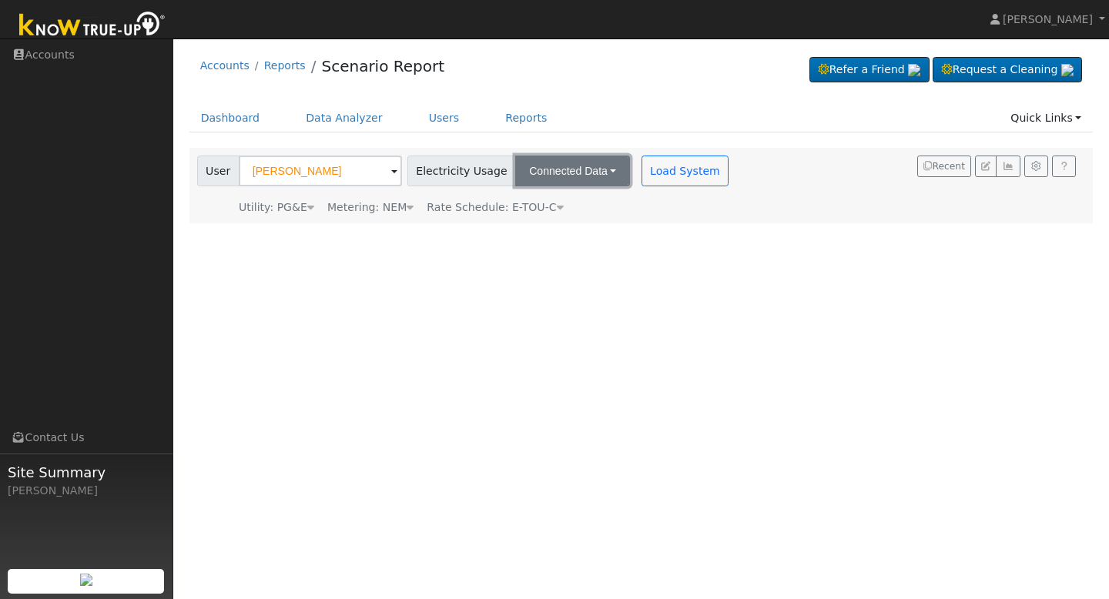
click at [579, 164] on button "Connected Data" at bounding box center [572, 171] width 115 height 31
click at [583, 228] on link "Estimated Data" at bounding box center [574, 228] width 109 height 22
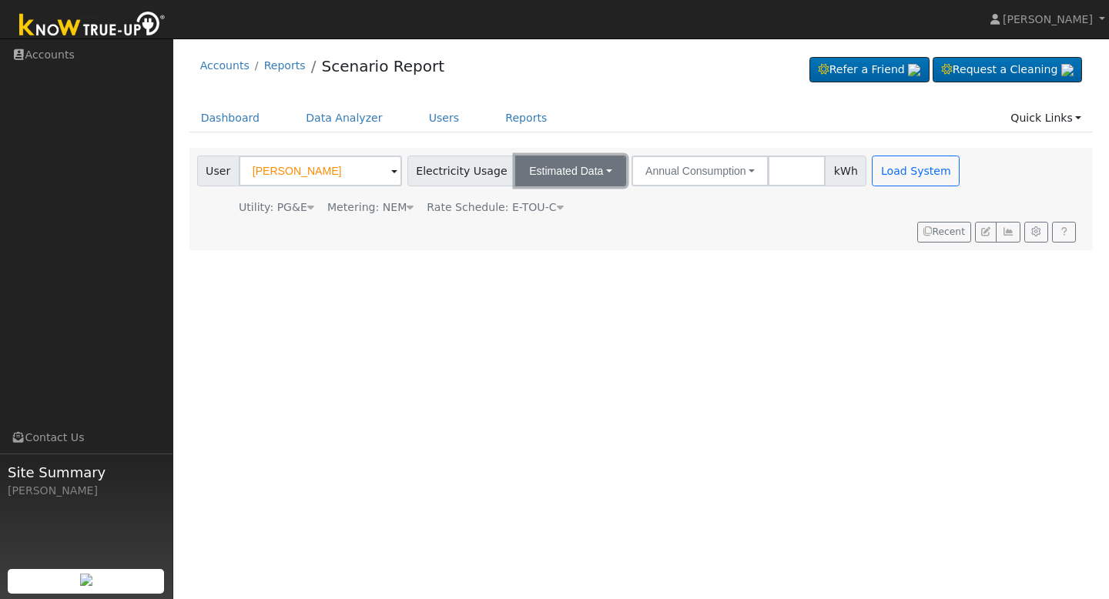
click at [577, 170] on button "Estimated Data" at bounding box center [570, 171] width 111 height 31
click at [572, 201] on link "Connected Data" at bounding box center [570, 205] width 109 height 22
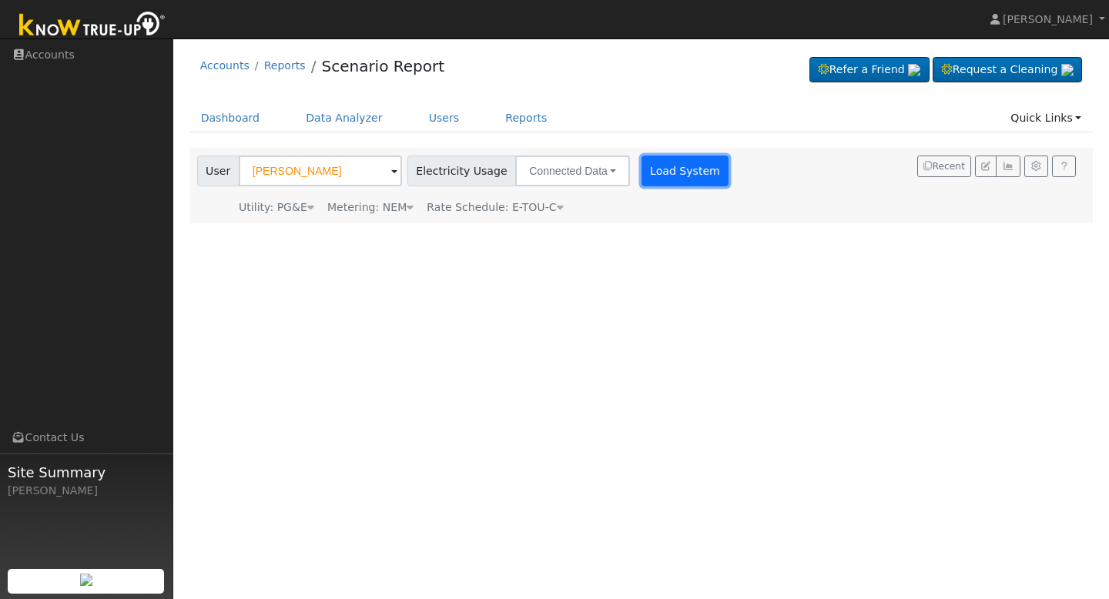
click at [647, 177] on button "Load System" at bounding box center [686, 171] width 88 height 31
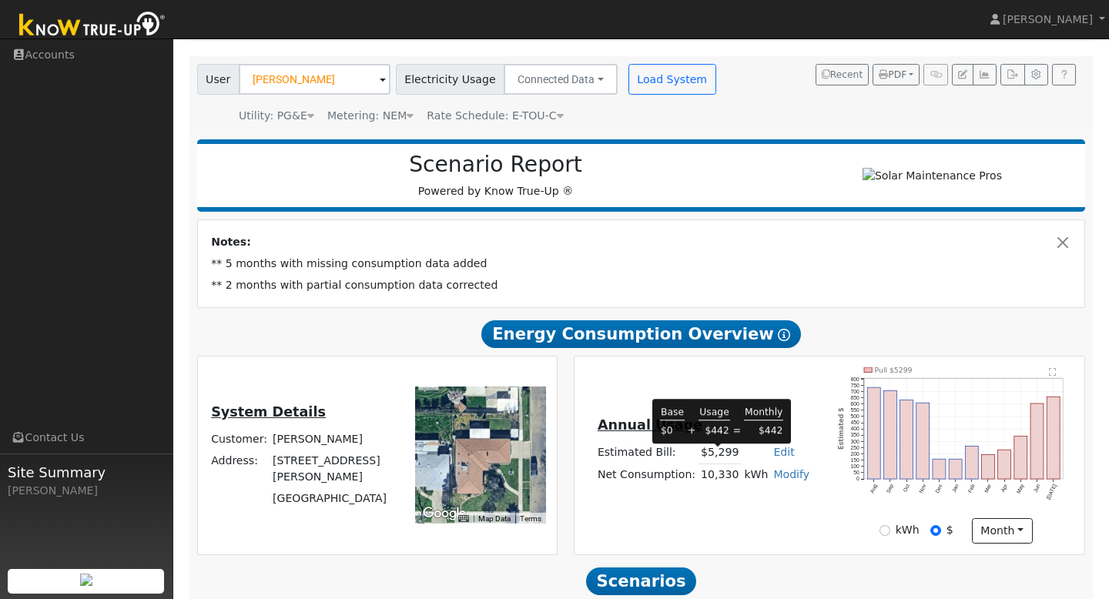
scroll to position [89, 0]
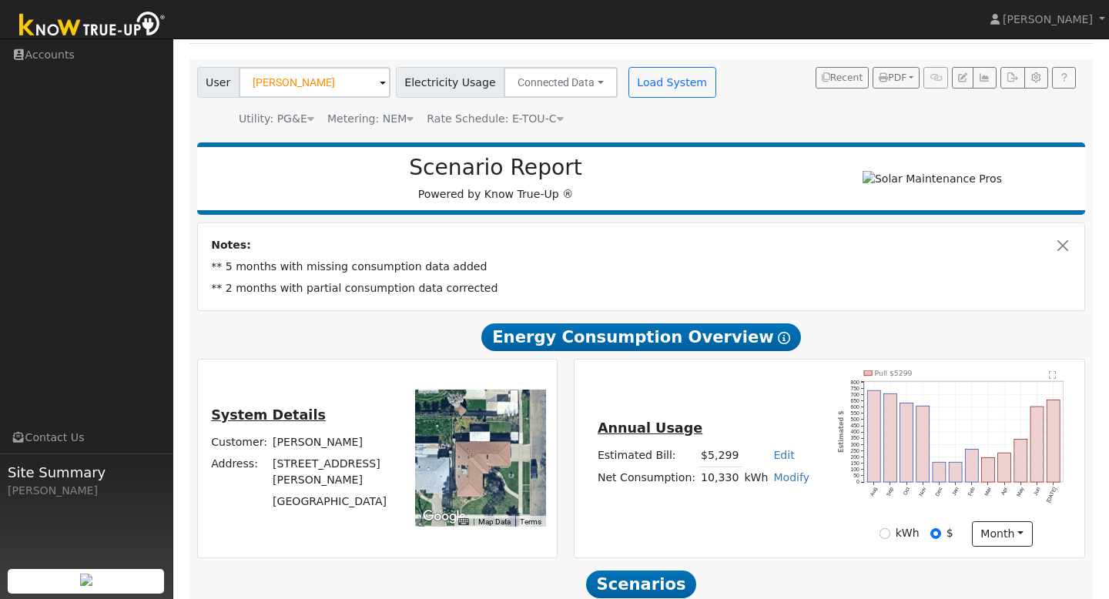
click at [782, 462] on link "Edit" at bounding box center [784, 455] width 21 height 12
type input "488"
click at [882, 300] on td "** 2 months with partial consumption data corrected" at bounding box center [642, 289] width 866 height 22
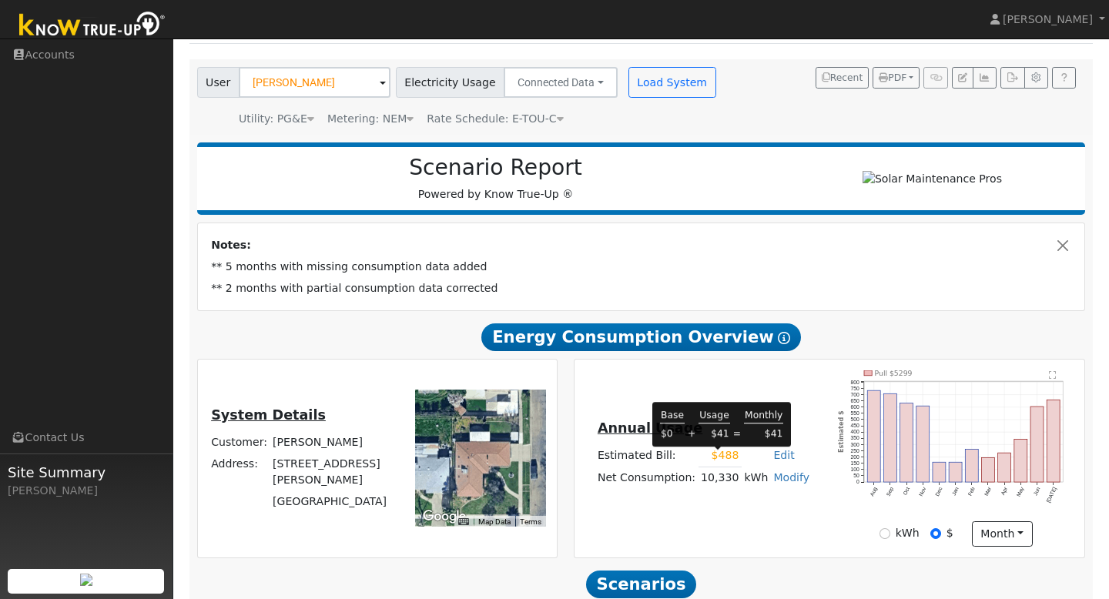
click at [733, 459] on td "$488" at bounding box center [720, 456] width 43 height 22
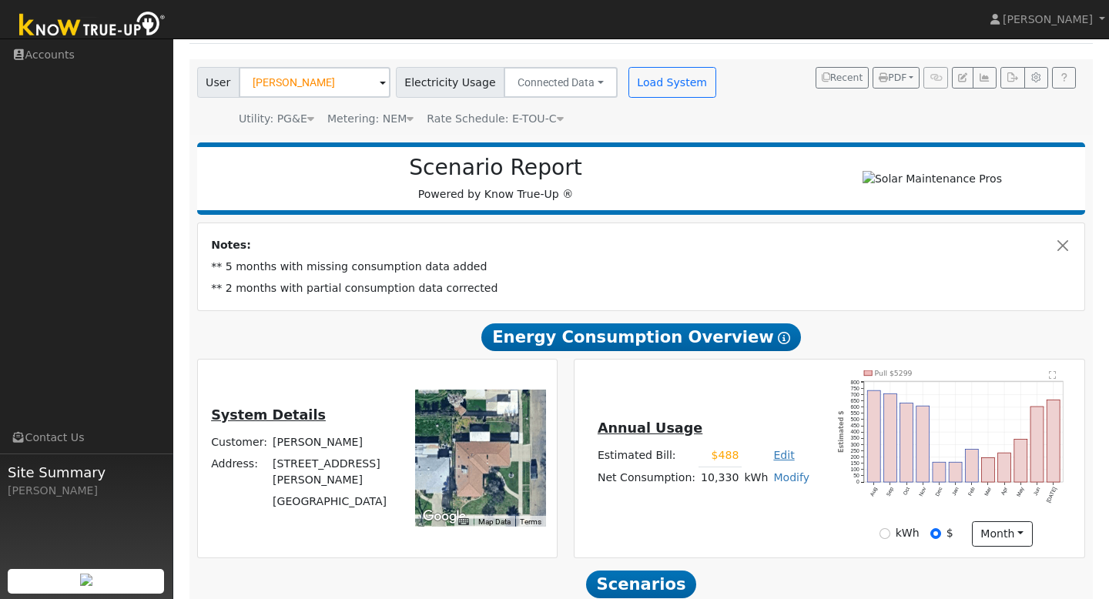
click at [774, 462] on link "Edit" at bounding box center [784, 455] width 21 height 12
click at [520, 263] on td "** 5 months with missing consumption data added" at bounding box center [642, 268] width 866 height 22
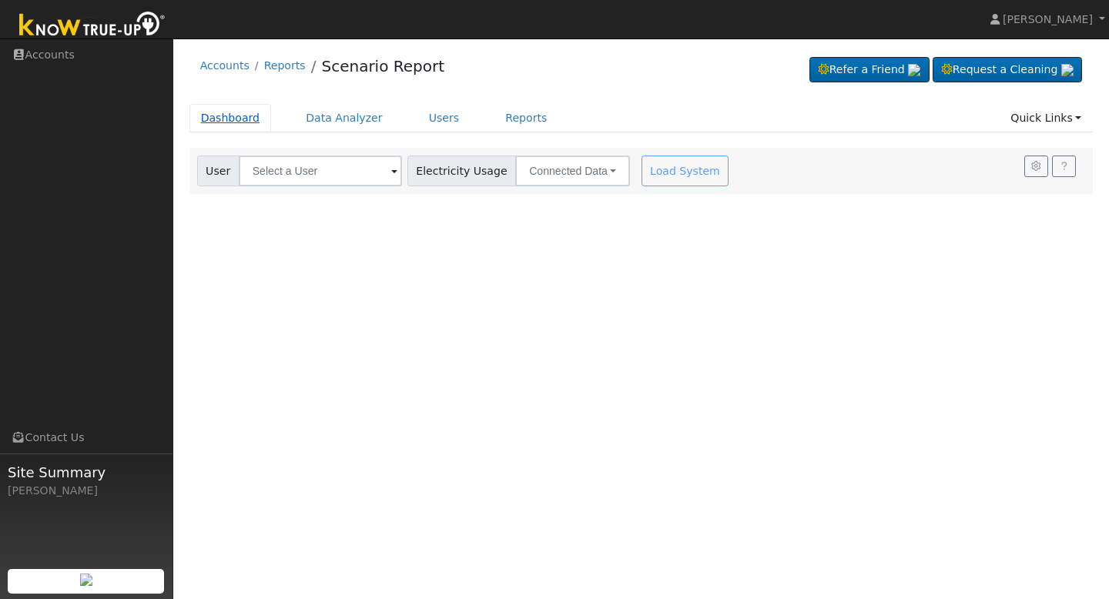
click at [247, 112] on link "Dashboard" at bounding box center [231, 118] width 82 height 29
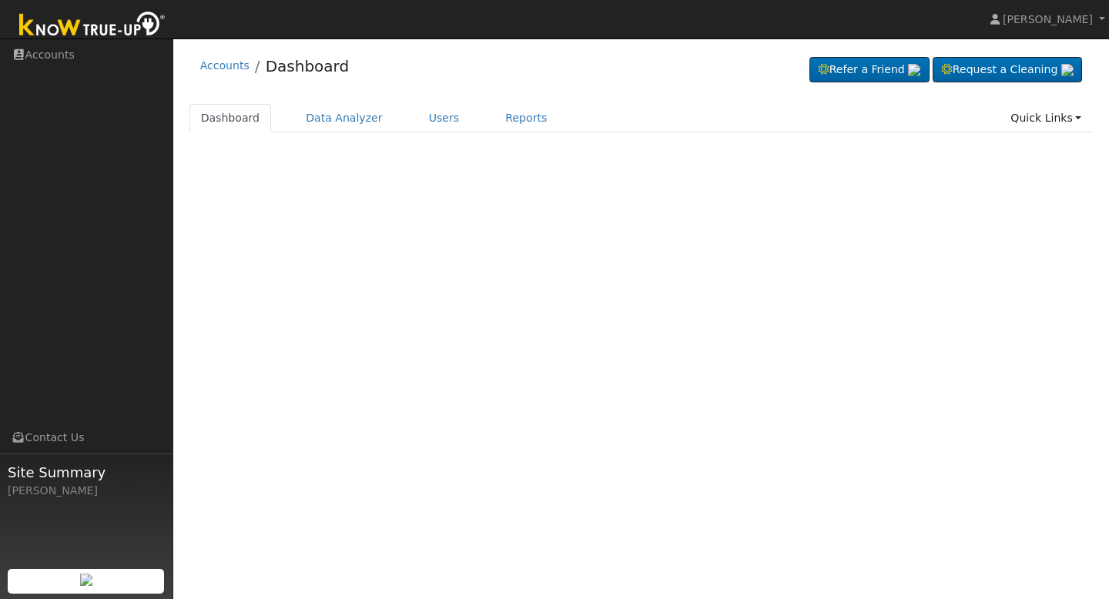
click at [291, 178] on div "Terms Of Service Close Accounts Dashboard Refer a Friend" at bounding box center [641, 319] width 936 height 561
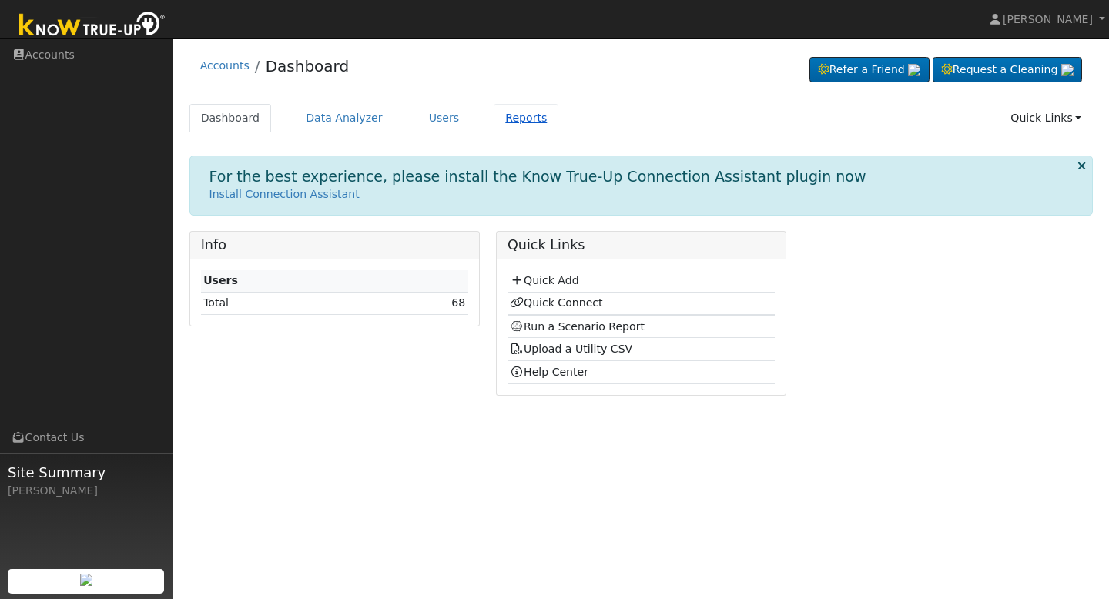
click at [525, 117] on link "Reports" at bounding box center [526, 118] width 65 height 29
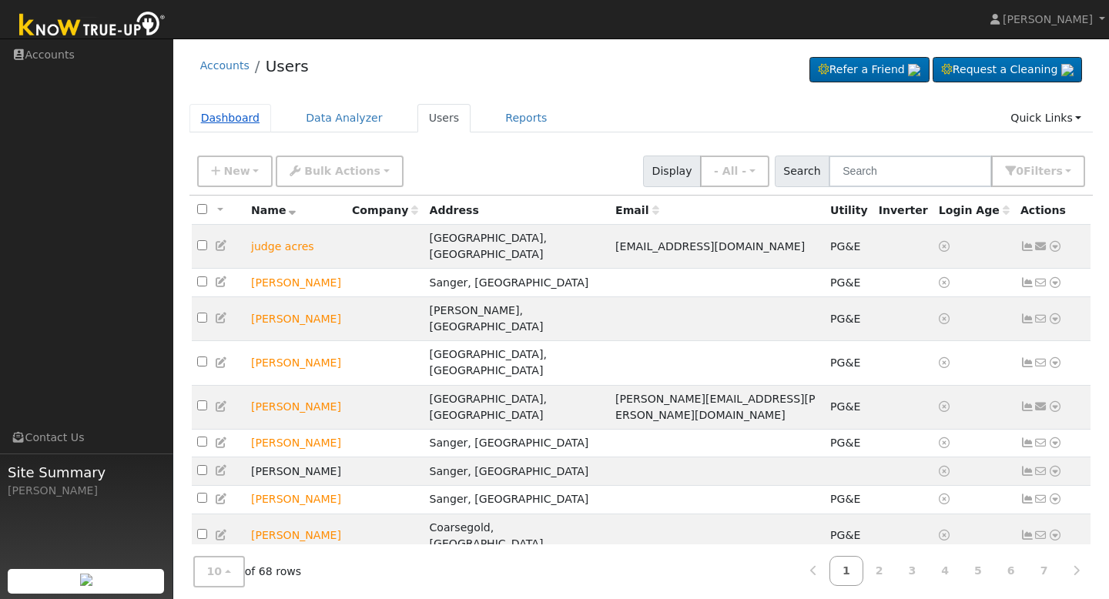
click at [242, 112] on link "Dashboard" at bounding box center [231, 118] width 82 height 29
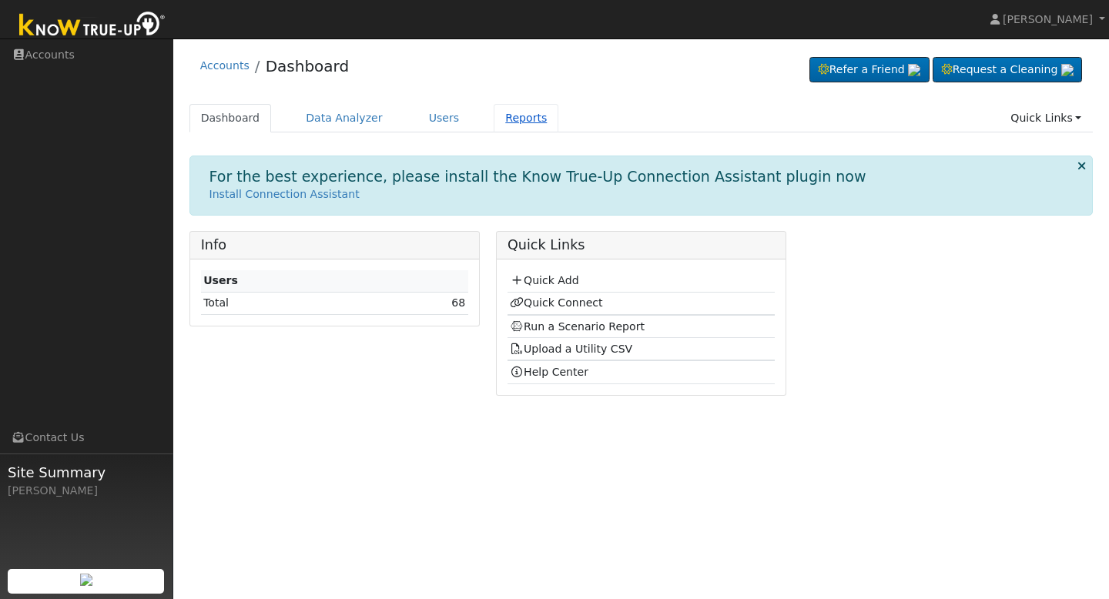
click at [495, 119] on link "Reports" at bounding box center [526, 118] width 65 height 29
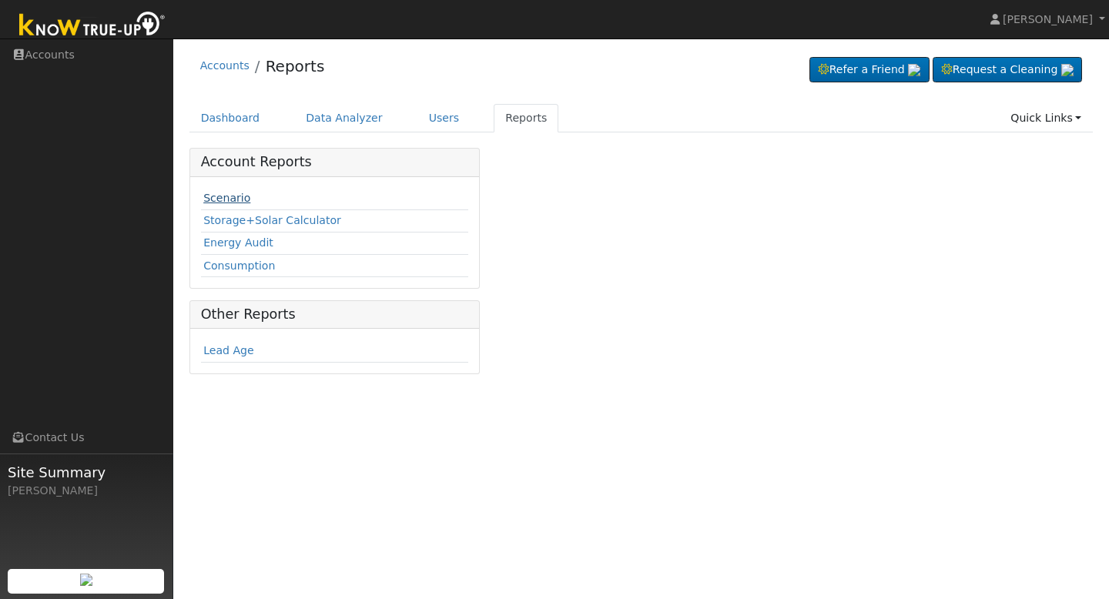
click at [240, 198] on link "Scenario" at bounding box center [226, 198] width 47 height 12
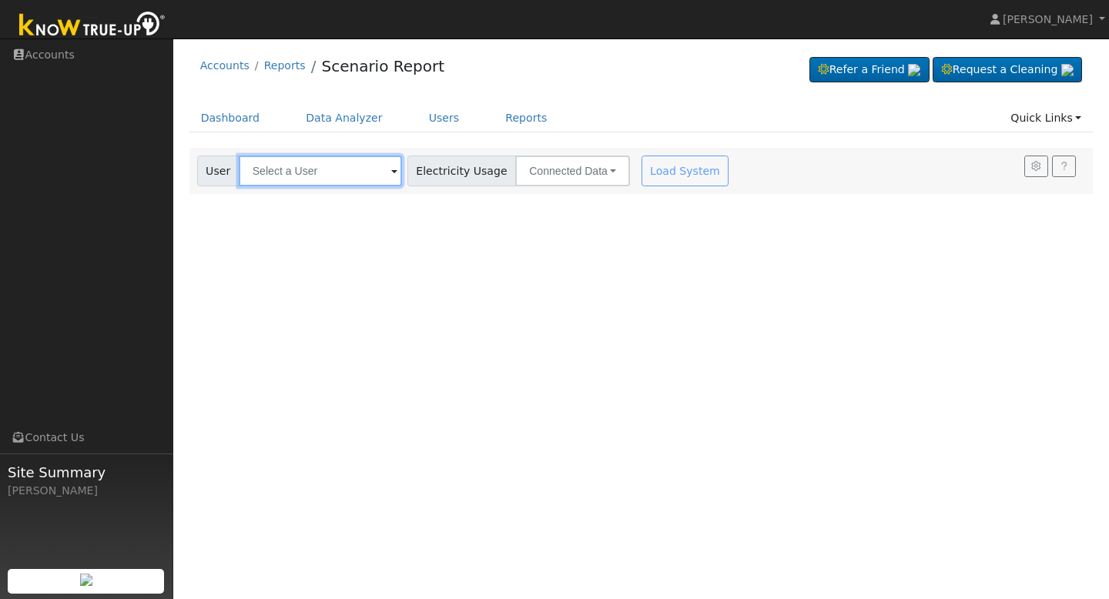
click at [367, 173] on input "text" at bounding box center [320, 171] width 163 height 31
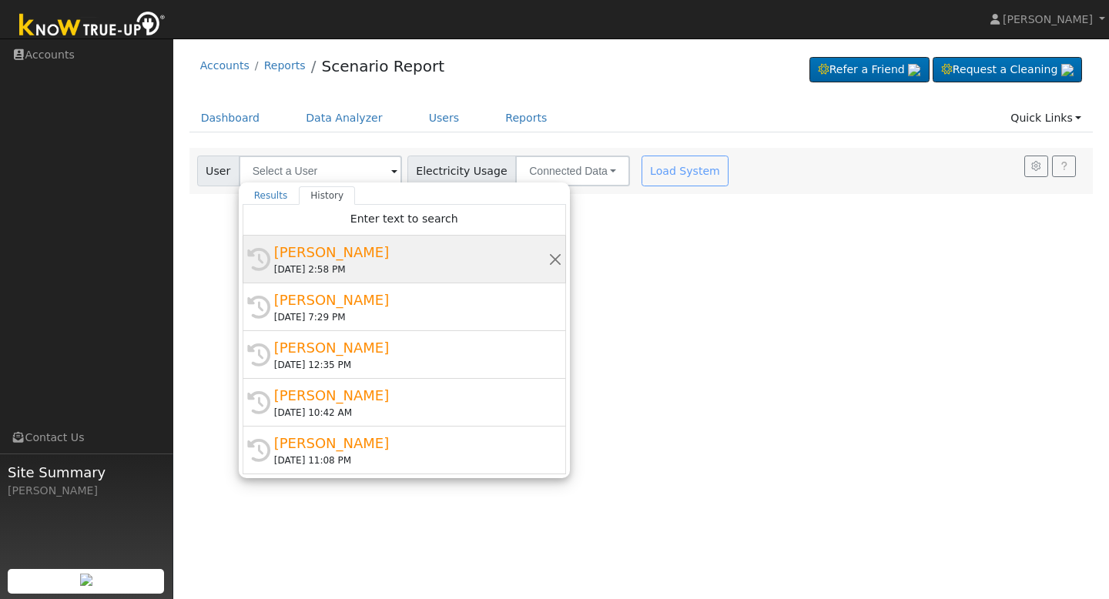
click at [353, 255] on div "[PERSON_NAME]" at bounding box center [411, 252] width 274 height 21
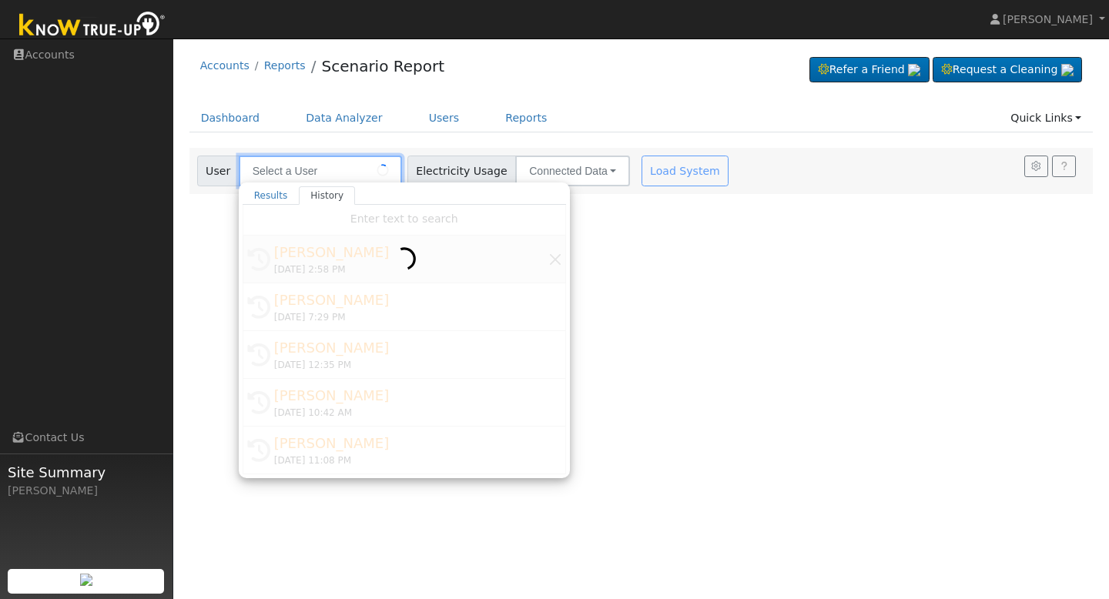
type input "[PERSON_NAME]"
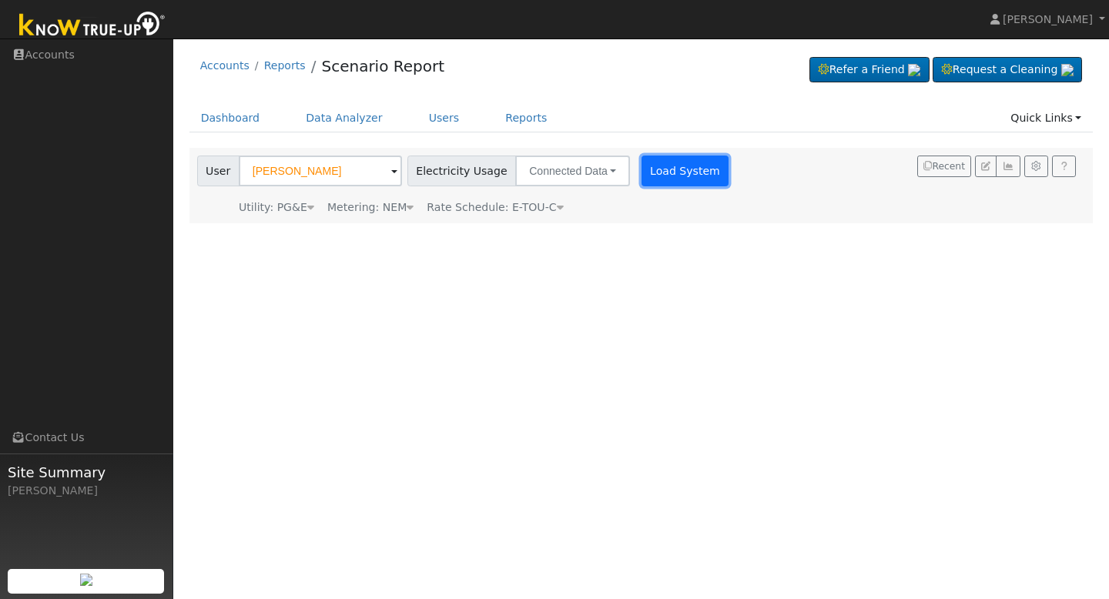
click at [648, 179] on button "Load System" at bounding box center [686, 171] width 88 height 31
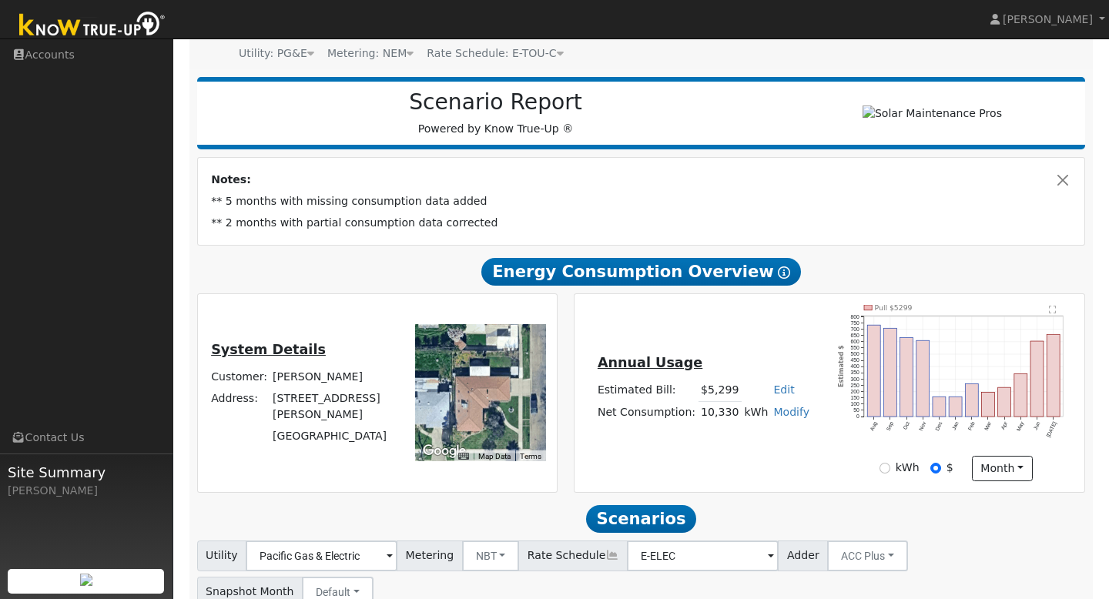
scroll to position [163, 0]
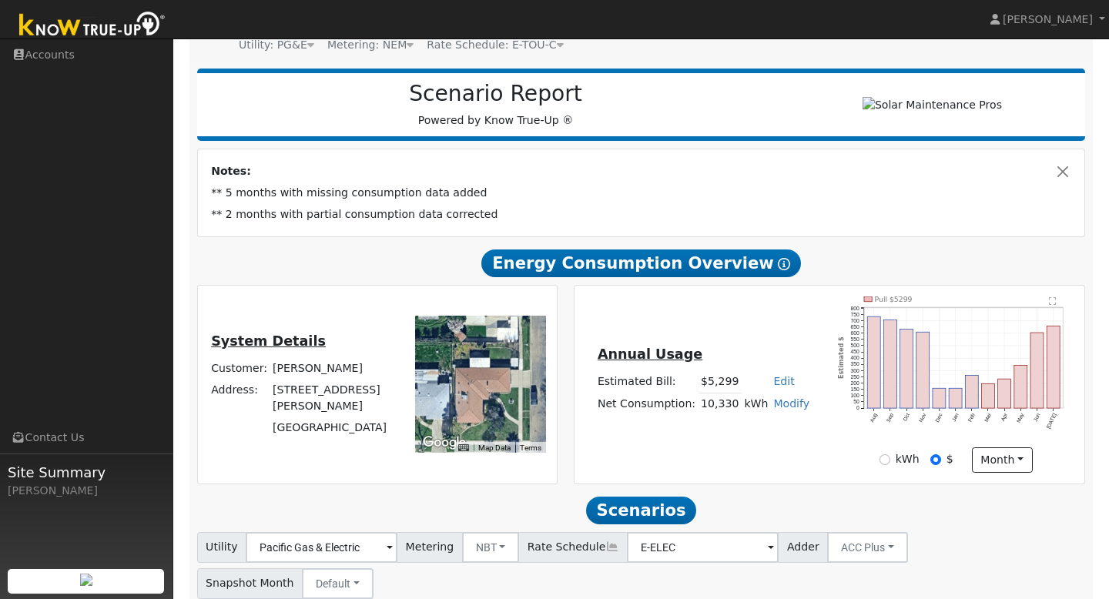
click at [774, 387] on link "Edit" at bounding box center [784, 381] width 21 height 12
click at [757, 317] on div "Annual Usage Estimated Bill: $5,299 Edit Estimated Bill $ 6119 Annual Net Consu…" at bounding box center [830, 385] width 505 height 177
click at [774, 388] on link "Edit" at bounding box center [784, 381] width 21 height 12
click at [844, 253] on div "Scenario Report Powered by Know True-Up ® Notes: ** 5 months with missing consu…" at bounding box center [642, 399] width 905 height 676
click at [775, 385] on link "Edit" at bounding box center [784, 381] width 21 height 12
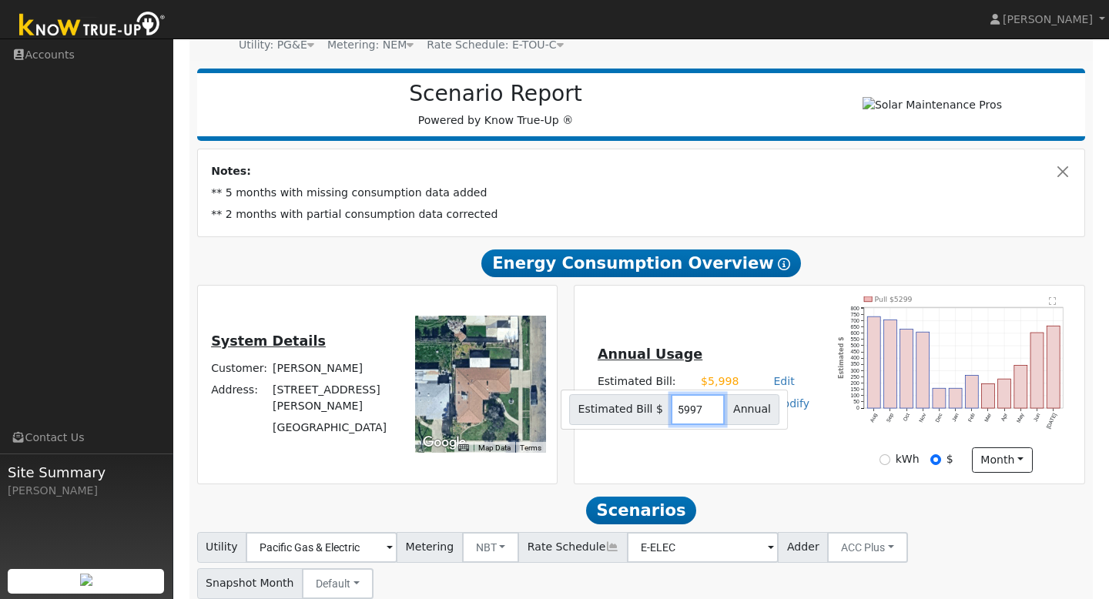
click at [710, 416] on input "5997" at bounding box center [699, 409] width 54 height 31
click at [841, 251] on div "Scenario Report Powered by Know True-Up ® Notes: ** 5 months with missing consu…" at bounding box center [642, 399] width 905 height 676
click at [774, 382] on link "Edit" at bounding box center [784, 381] width 21 height 12
click at [701, 425] on input "5997" at bounding box center [699, 409] width 54 height 31
type input "5988"
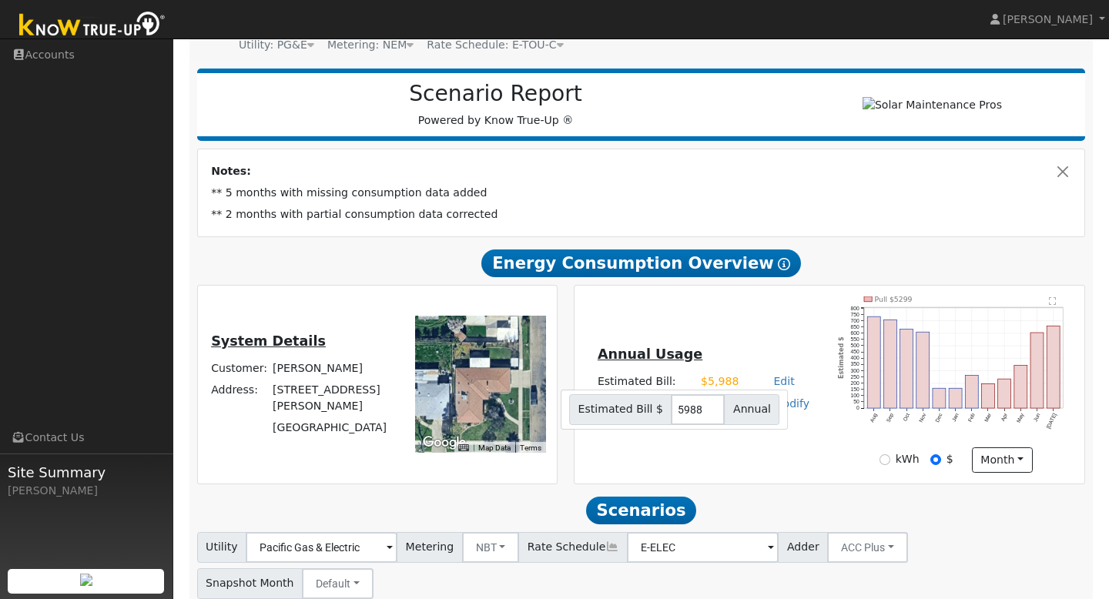
click at [886, 237] on div "Notes: ** 5 months with missing consumption data added ** 2 months with partial…" at bounding box center [642, 192] width 888 height 87
click at [892, 465] on div "kWh" at bounding box center [900, 459] width 40 height 16
click at [891, 465] on input "kWh" at bounding box center [885, 460] width 11 height 11
radio input "true"
radio input "false"
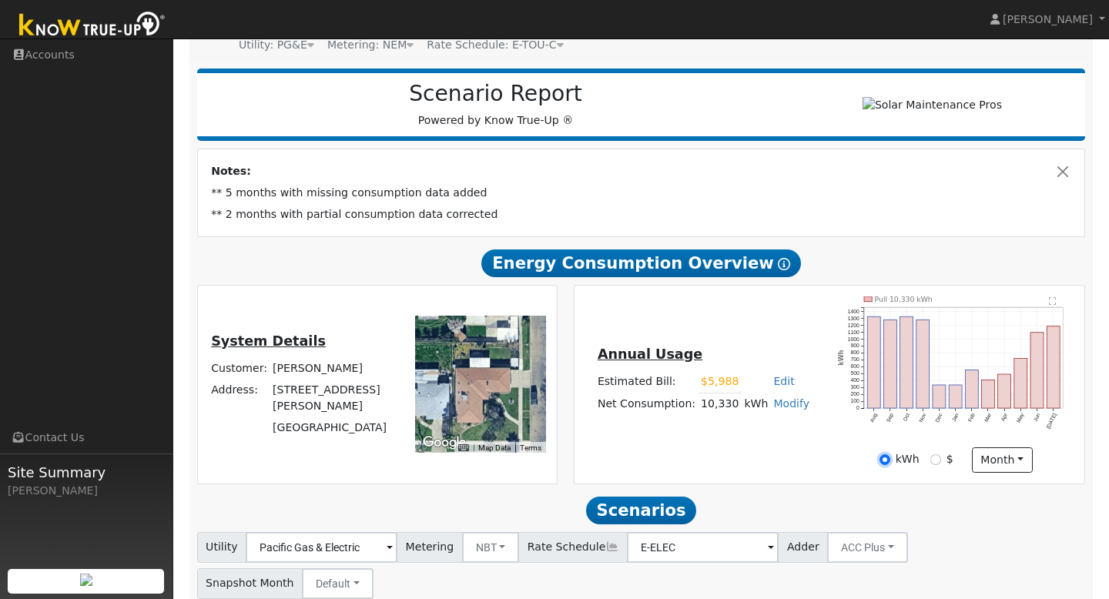
click at [884, 465] on input "kWh" at bounding box center [885, 460] width 11 height 11
